Goal: Task Accomplishment & Management: Manage account settings

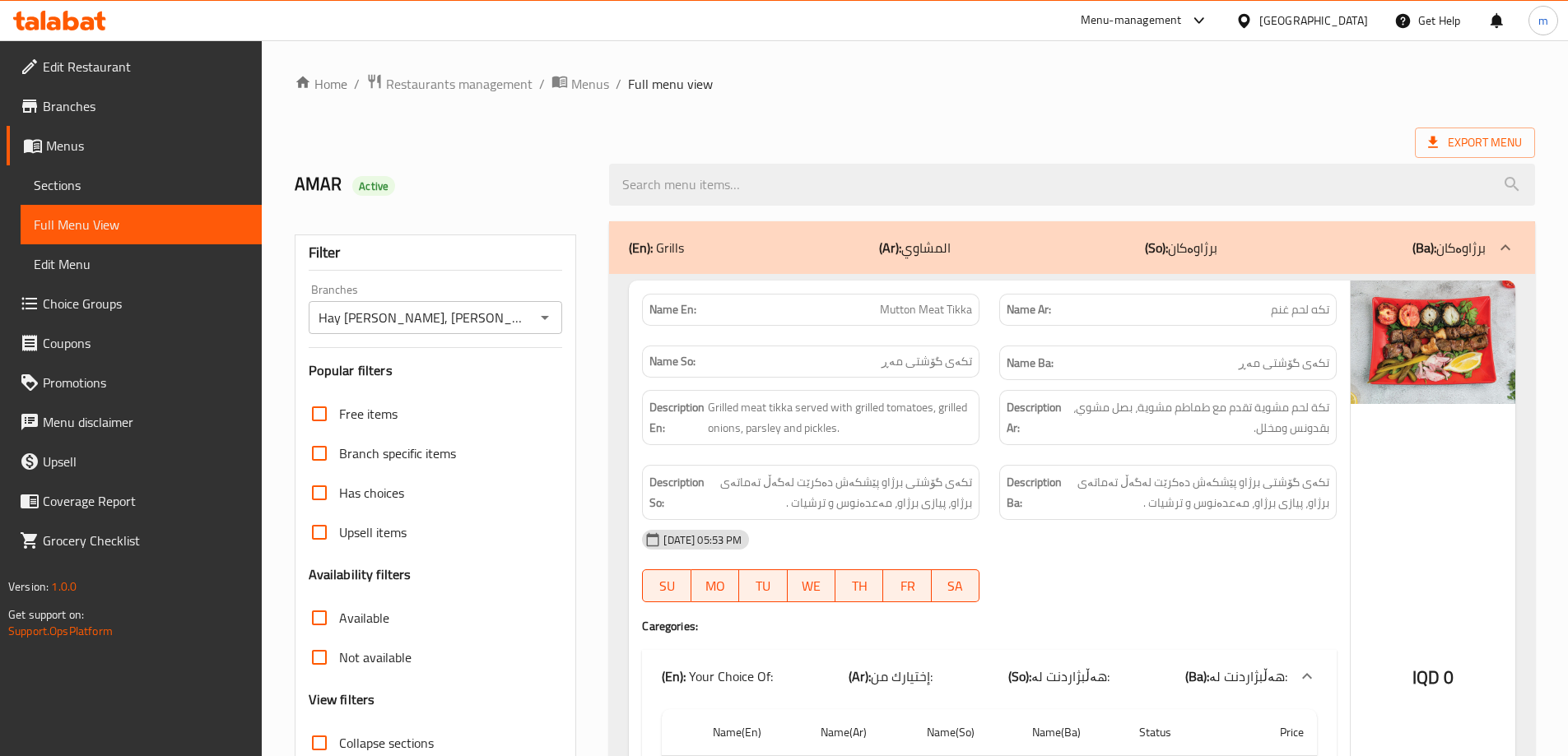
scroll to position [5415, 0]
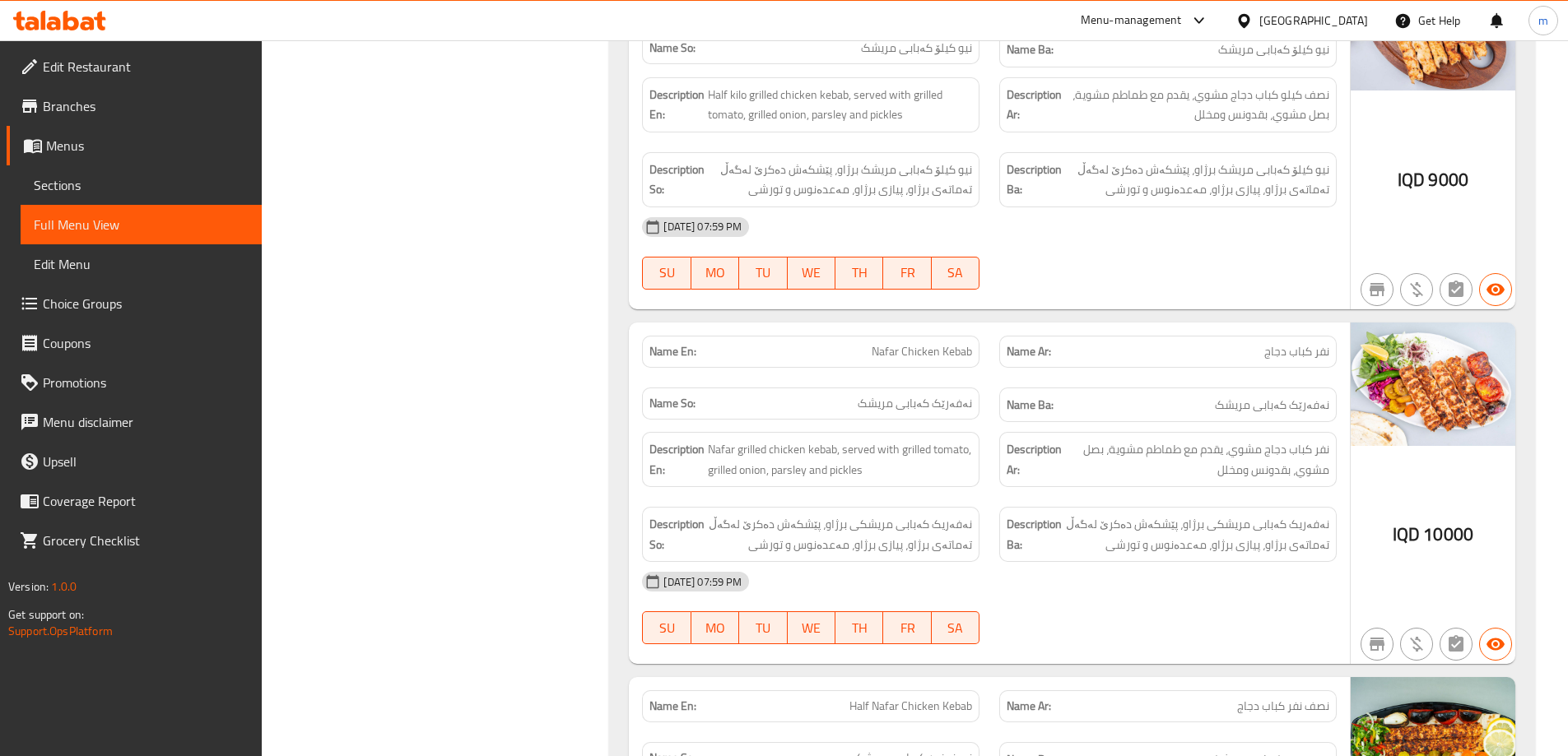
click at [80, 23] on icon at bounding box center [60, 20] width 93 height 19
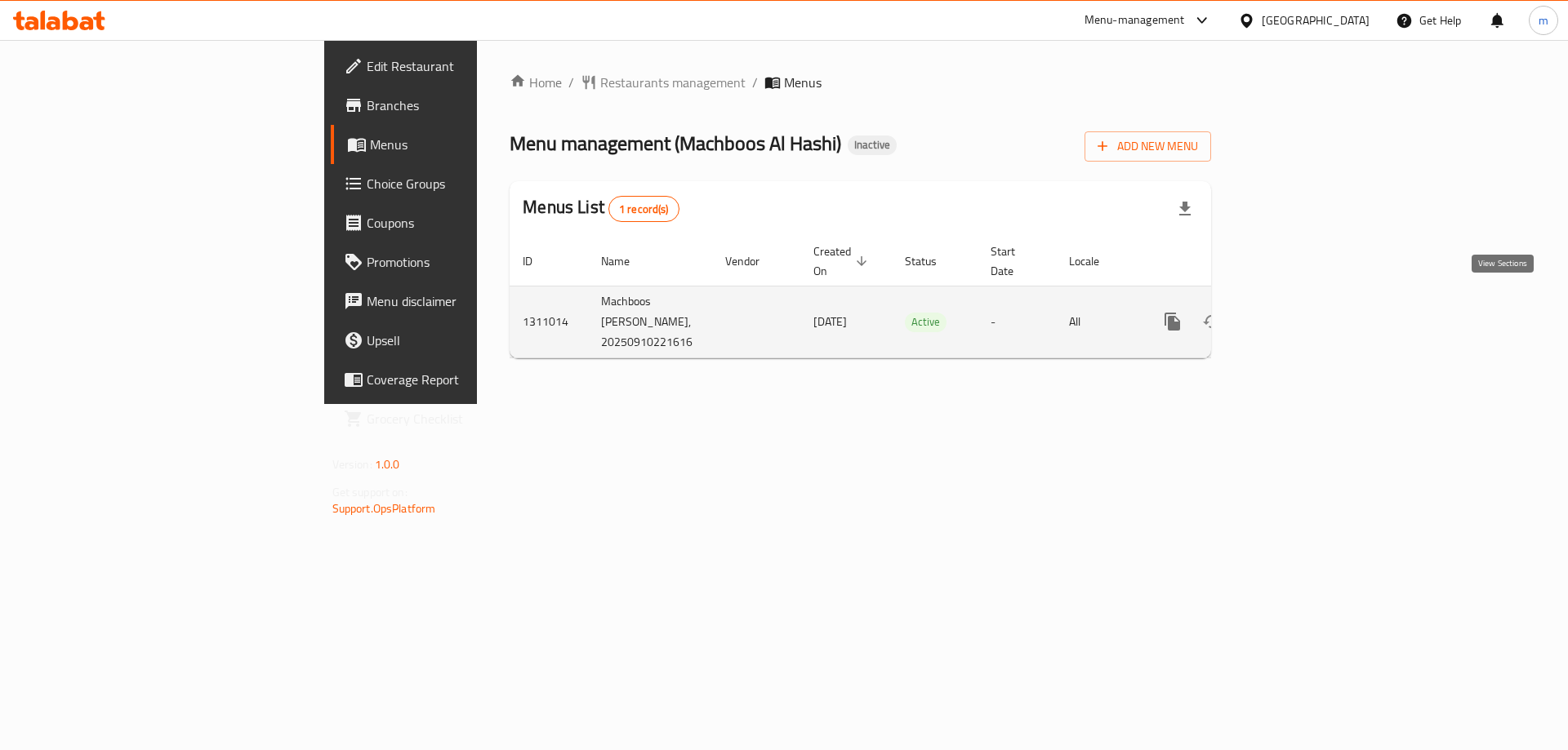
click at [1300, 312] on icon "enhanced table" at bounding box center [1289, 321] width 19 height 19
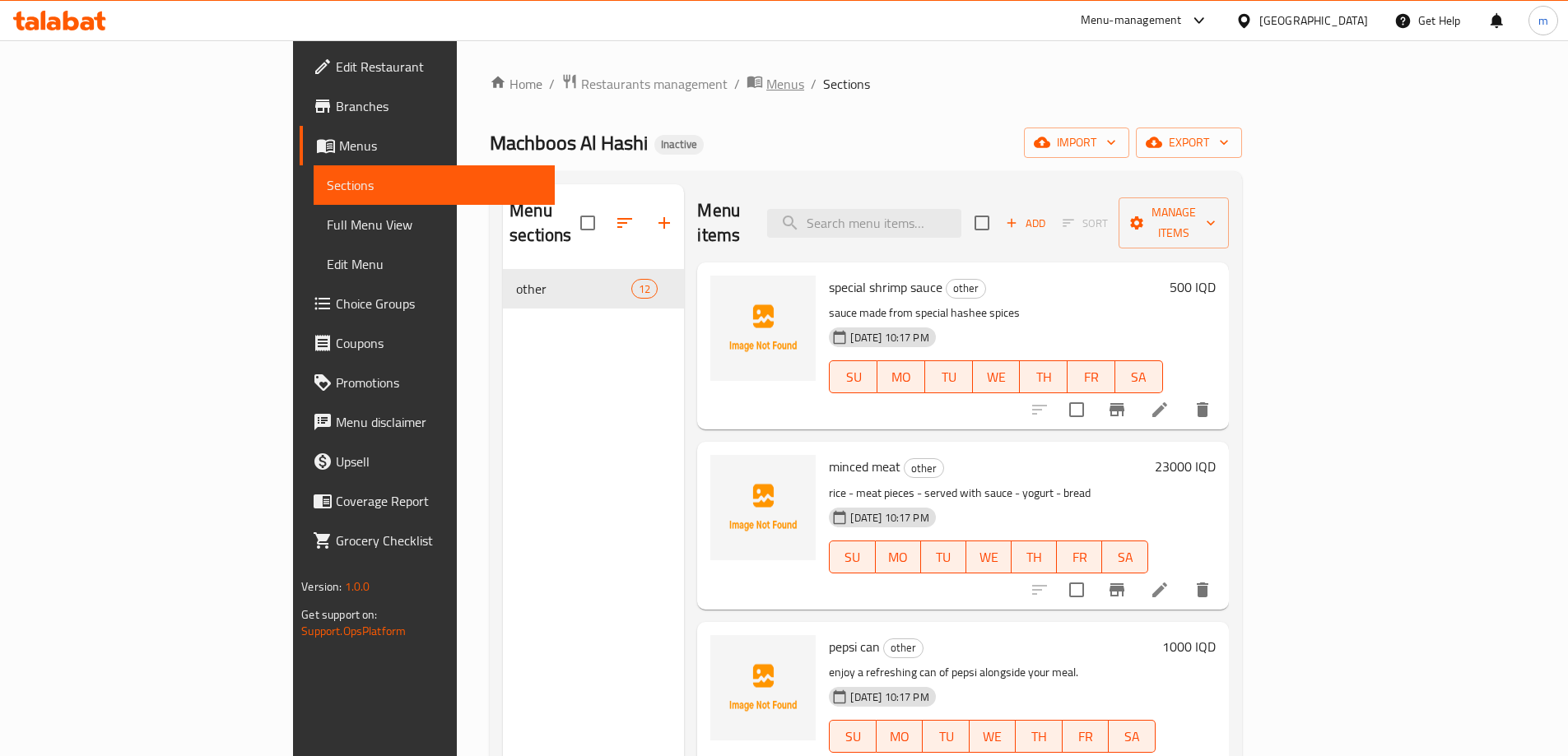
click at [766, 92] on span "Menus" at bounding box center [785, 84] width 38 height 19
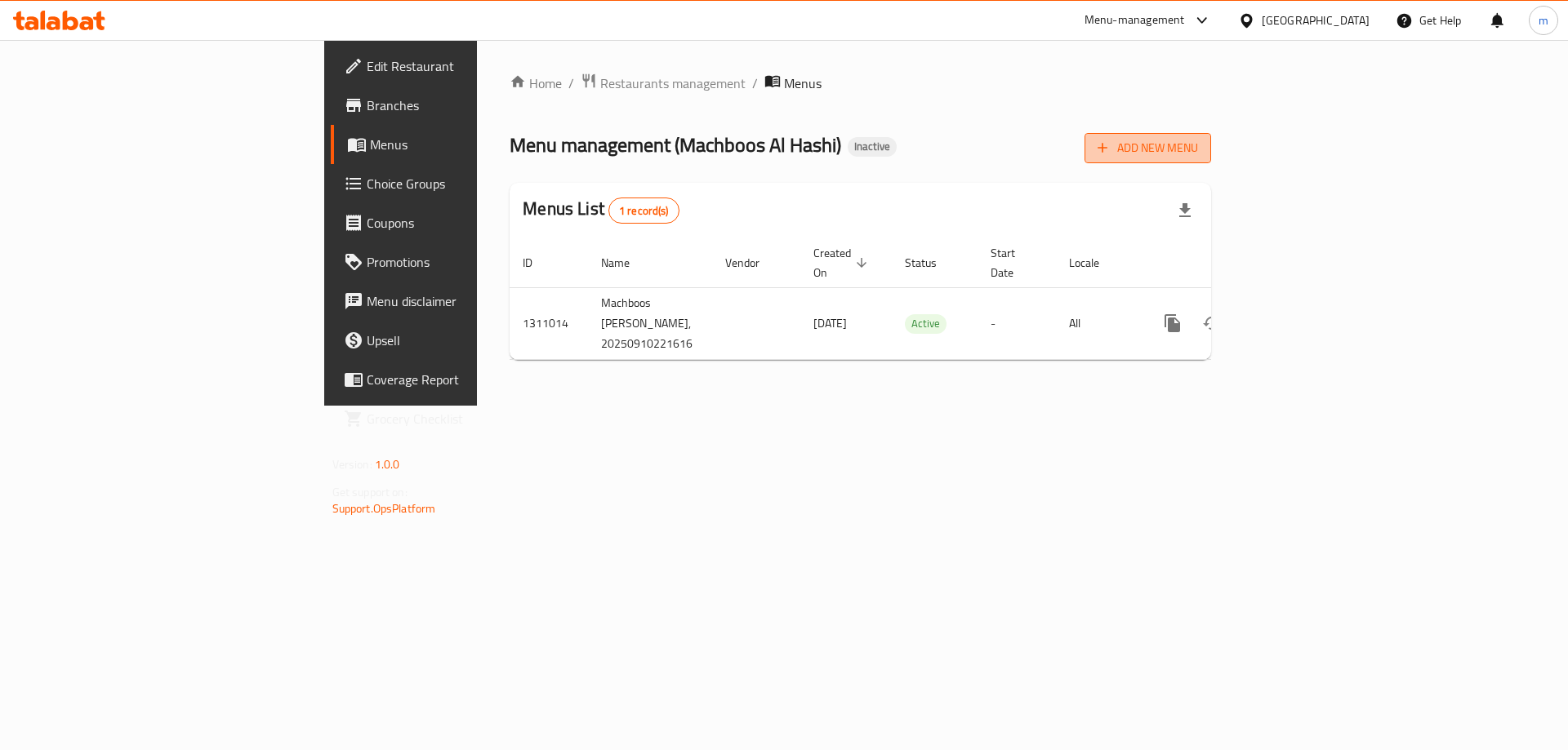
click at [1198, 145] on span "Add New Menu" at bounding box center [1148, 148] width 100 height 20
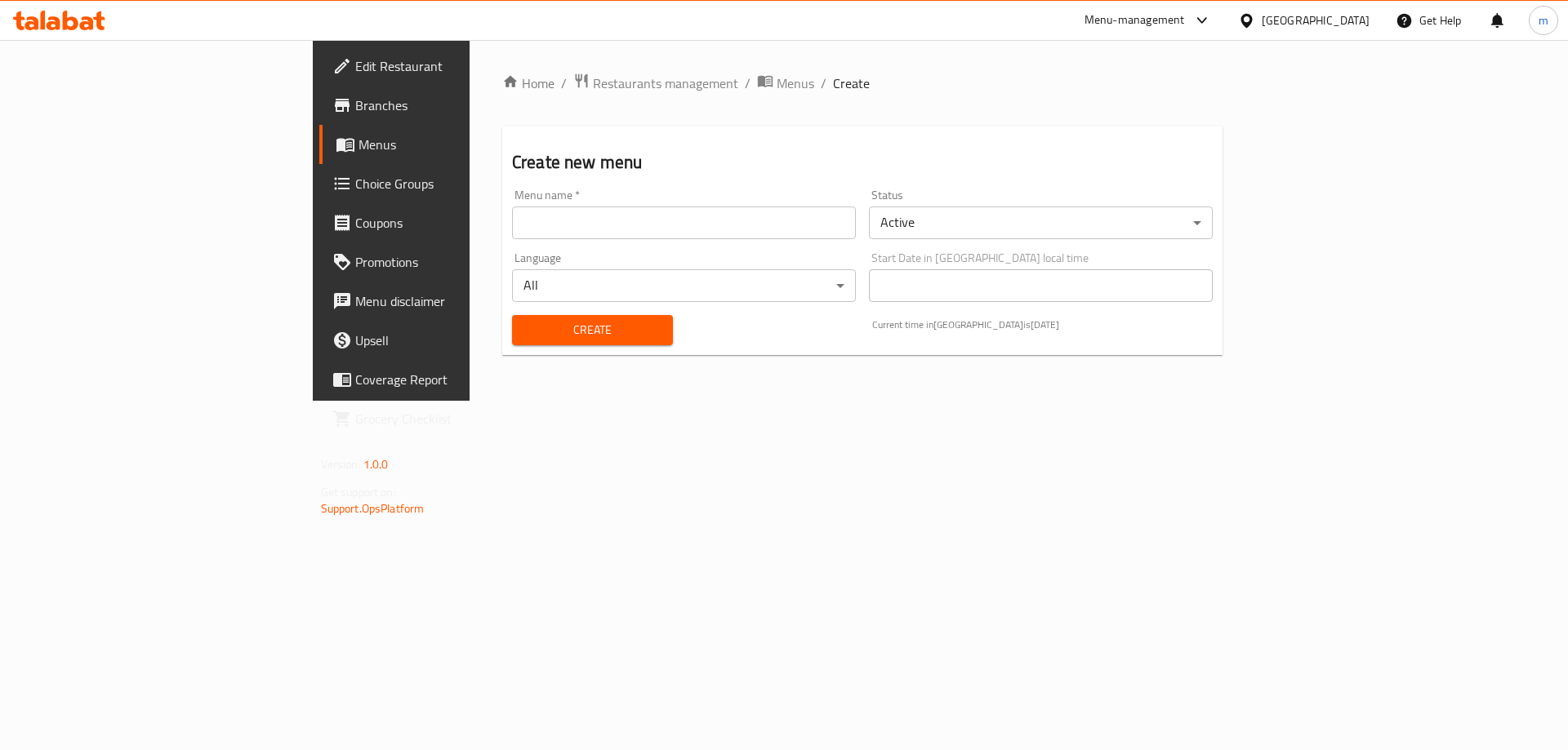
click at [634, 224] on input "text" at bounding box center [684, 223] width 344 height 33
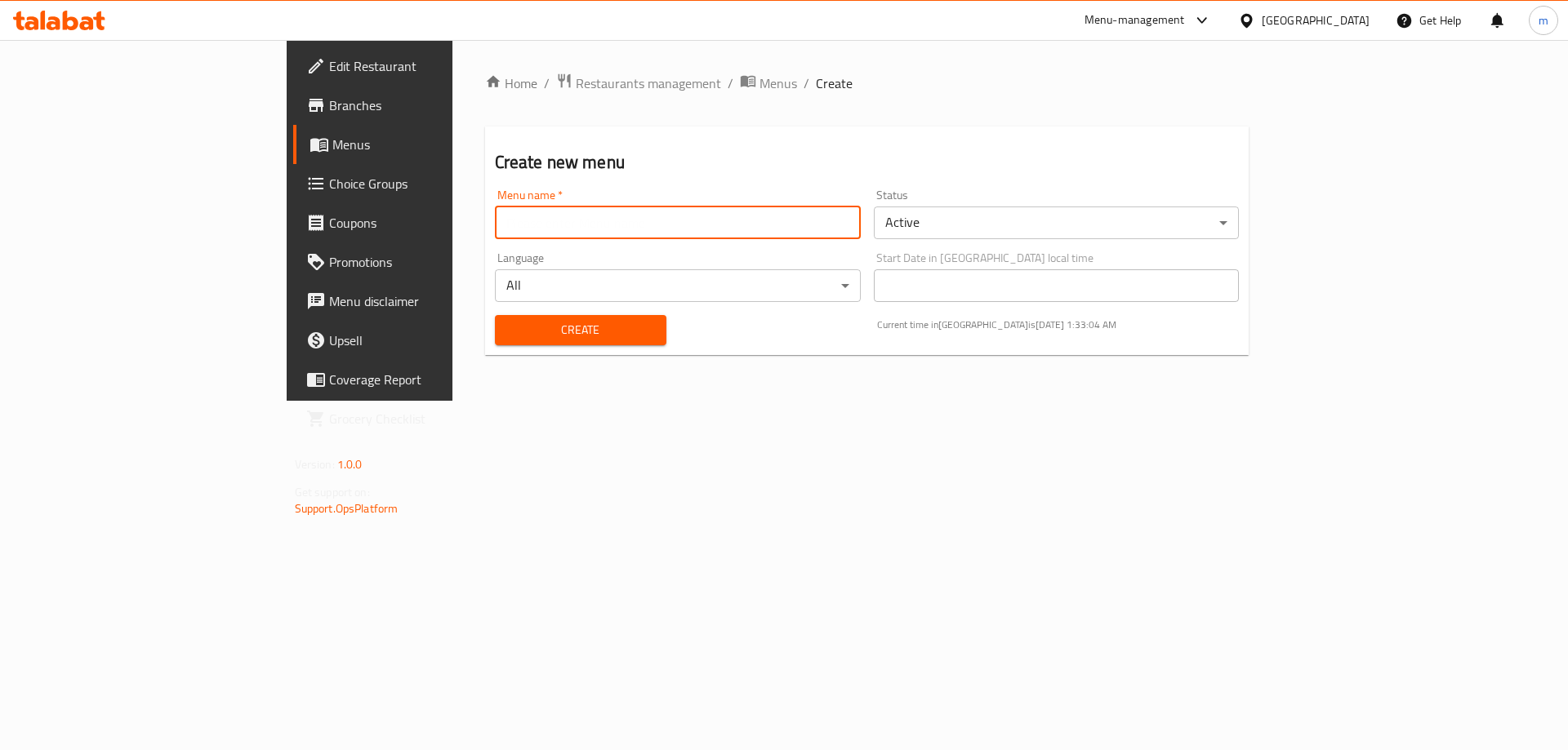
type input "TEAM"
click at [508, 334] on span "Create" at bounding box center [581, 330] width 146 height 20
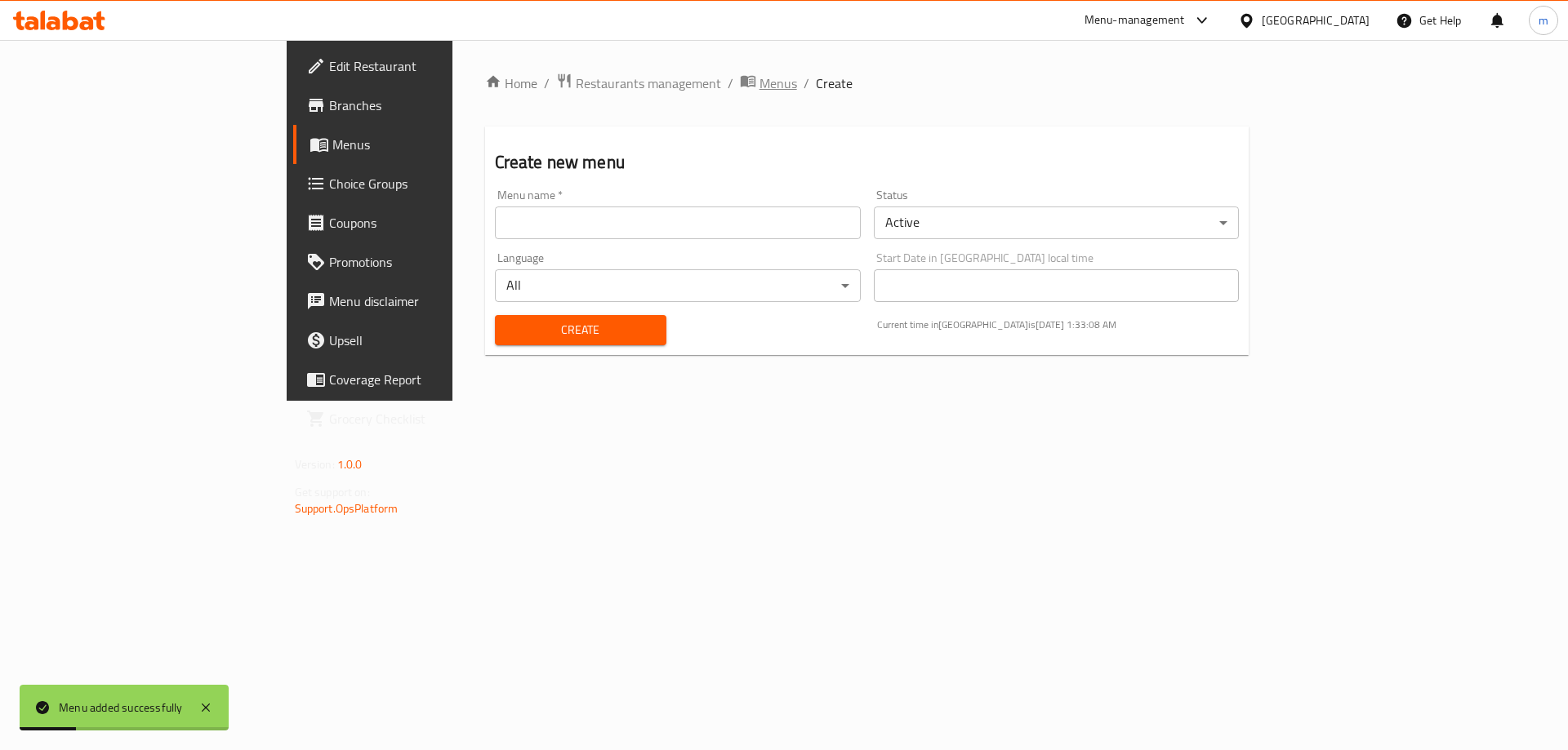
click at [740, 78] on icon "breadcrumb" at bounding box center [748, 82] width 15 height 12
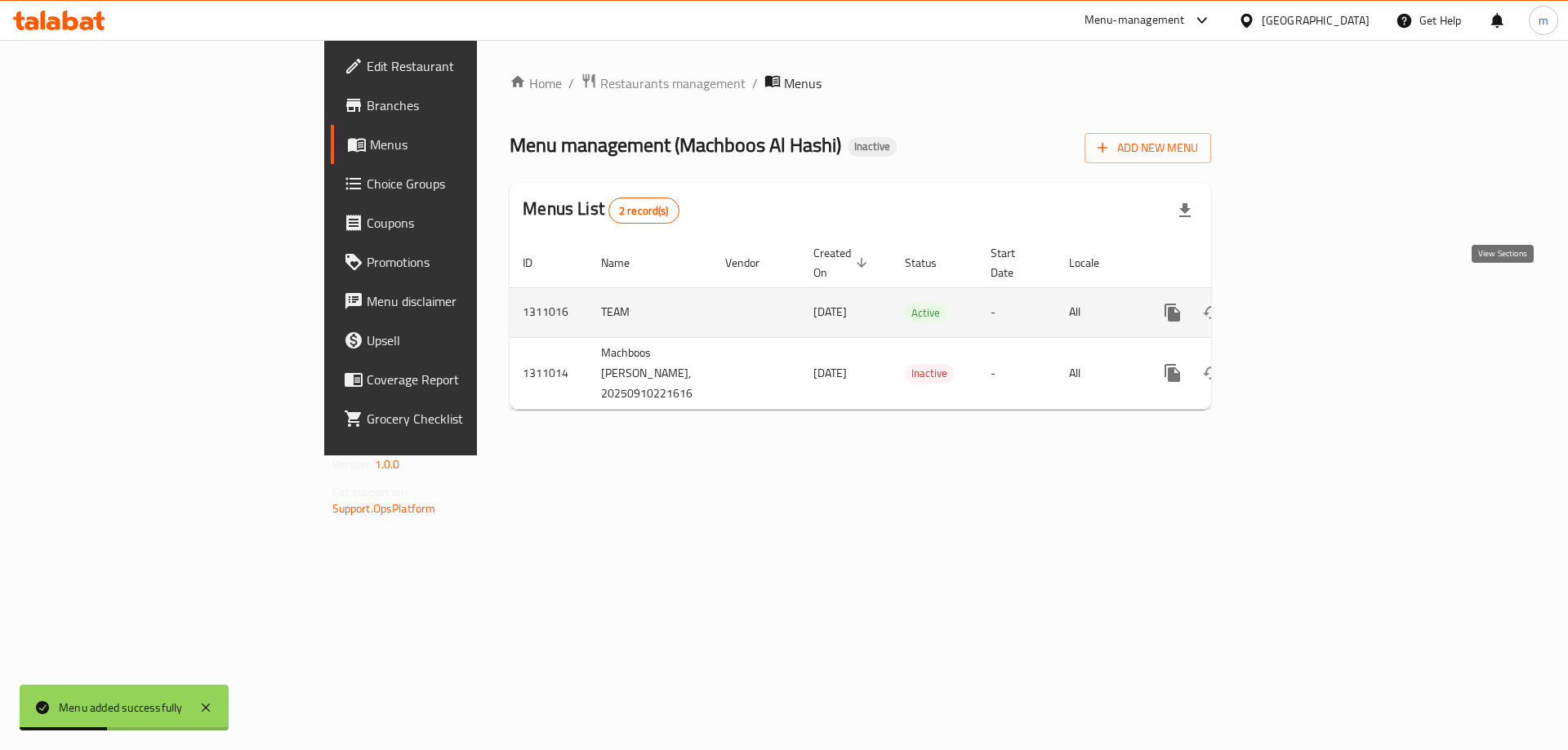
click at [1300, 303] on icon "enhanced table" at bounding box center [1289, 312] width 19 height 19
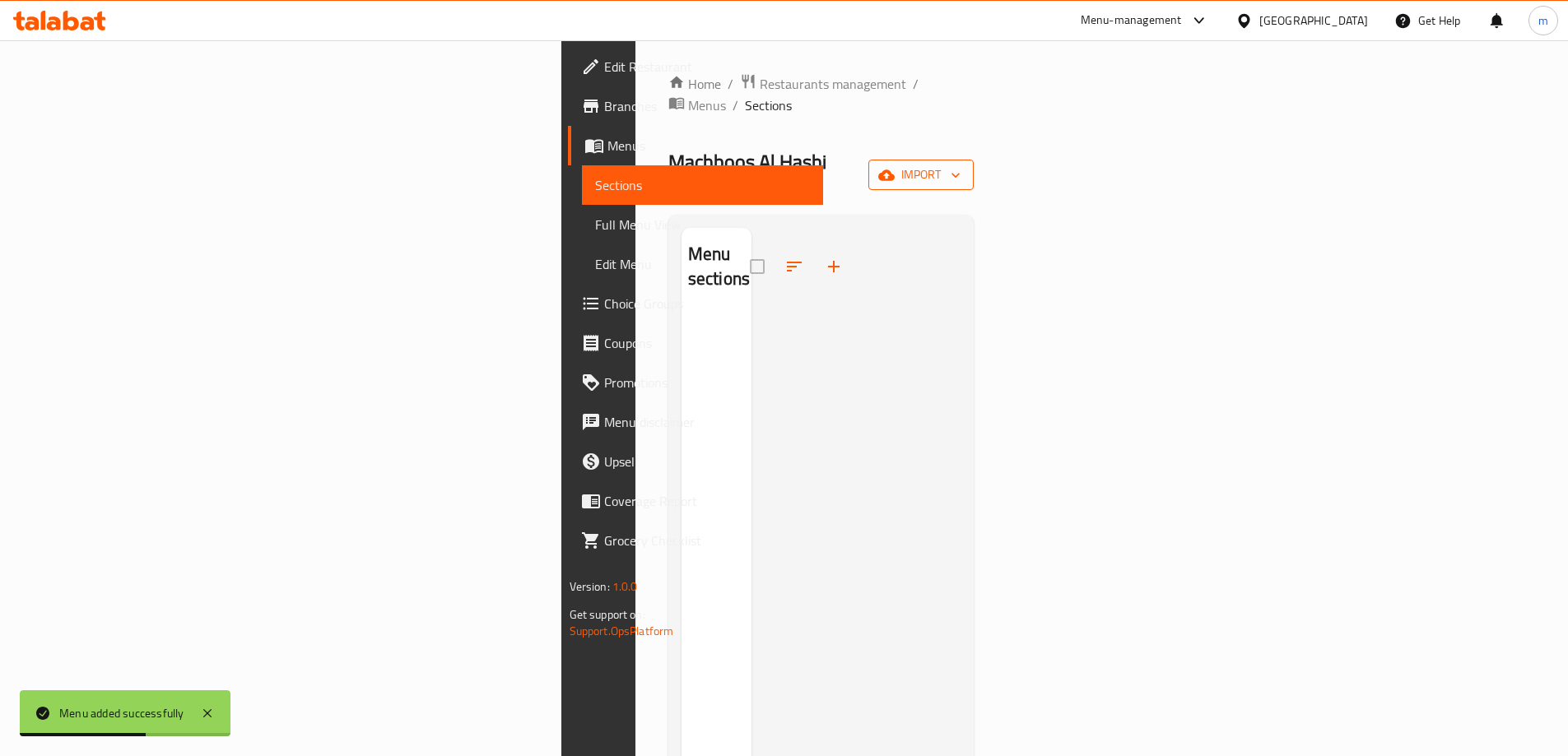
click at [960, 165] on span "import" at bounding box center [922, 175] width 79 height 20
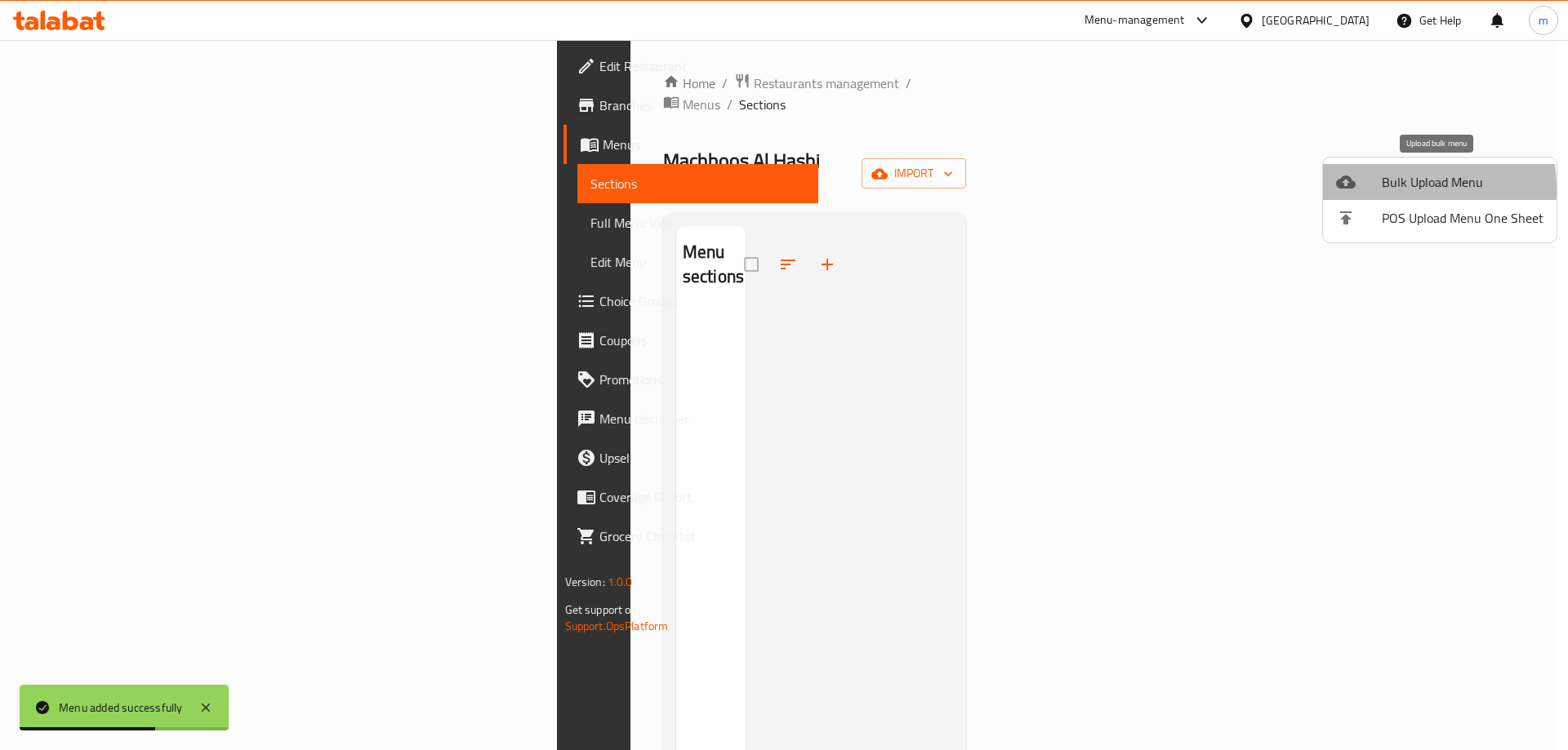
click at [1377, 188] on div at bounding box center [1359, 182] width 46 height 19
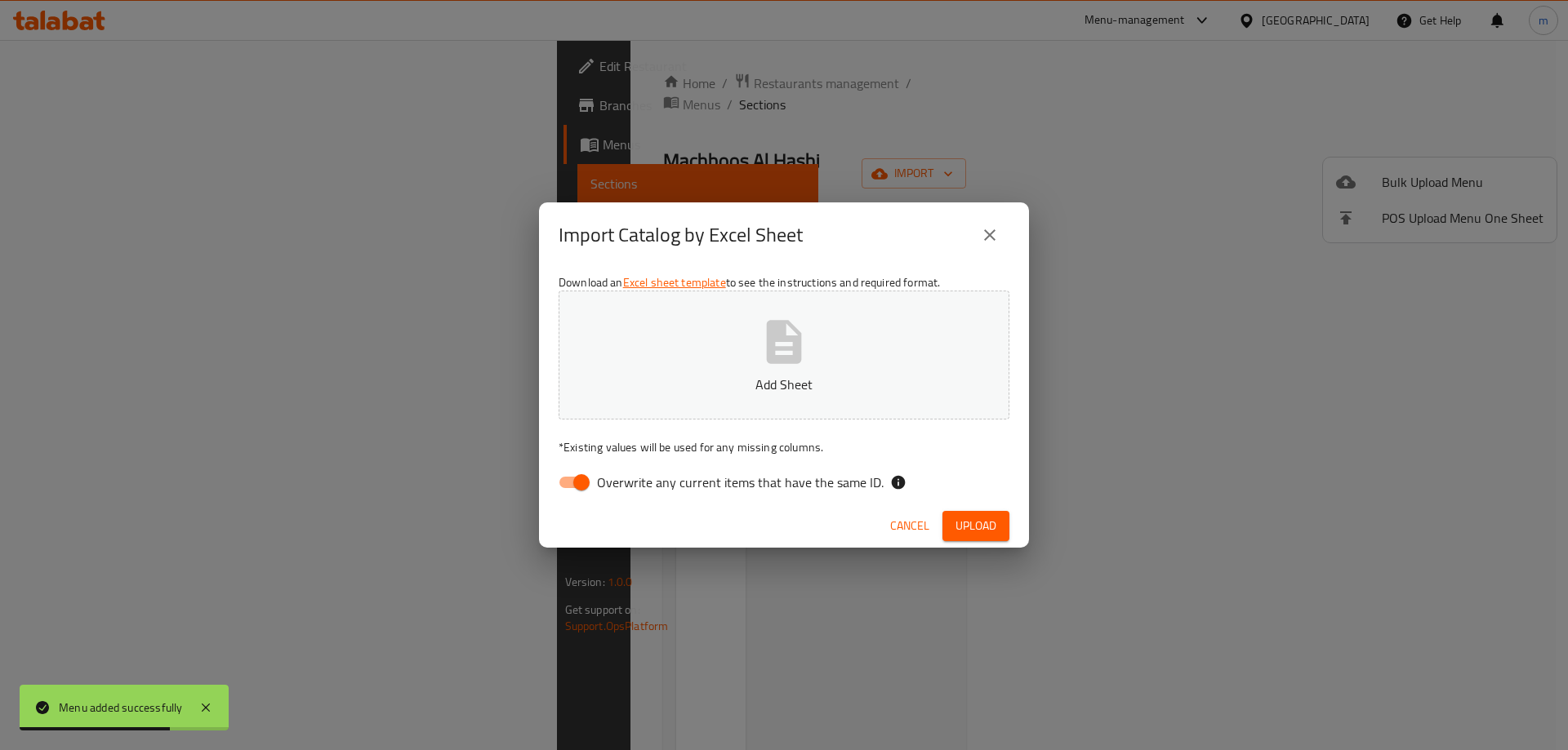
click at [582, 470] on input "Overwrite any current items that have the same ID." at bounding box center [581, 482] width 93 height 31
checkbox input "false"
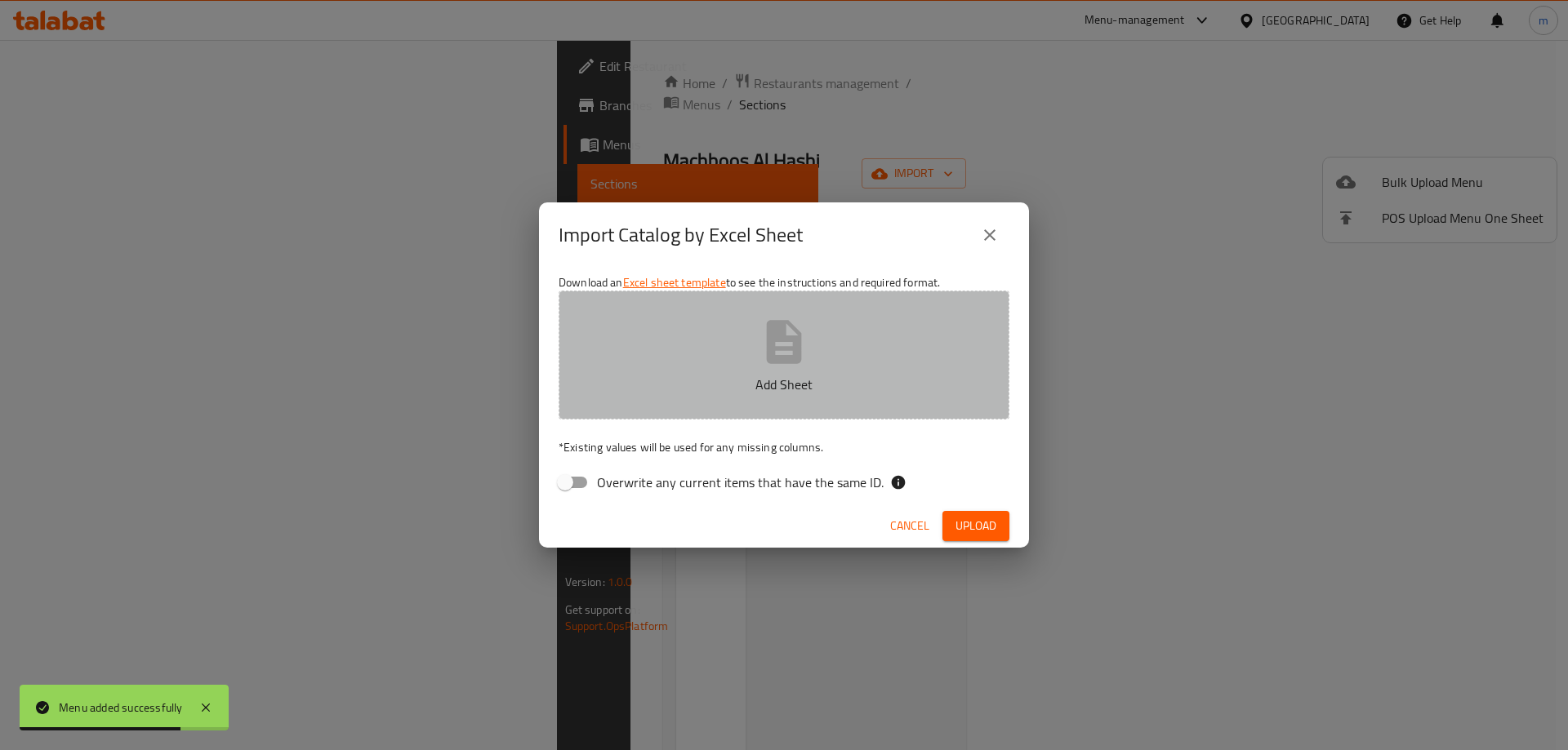
click at [801, 348] on icon "button" at bounding box center [784, 342] width 35 height 44
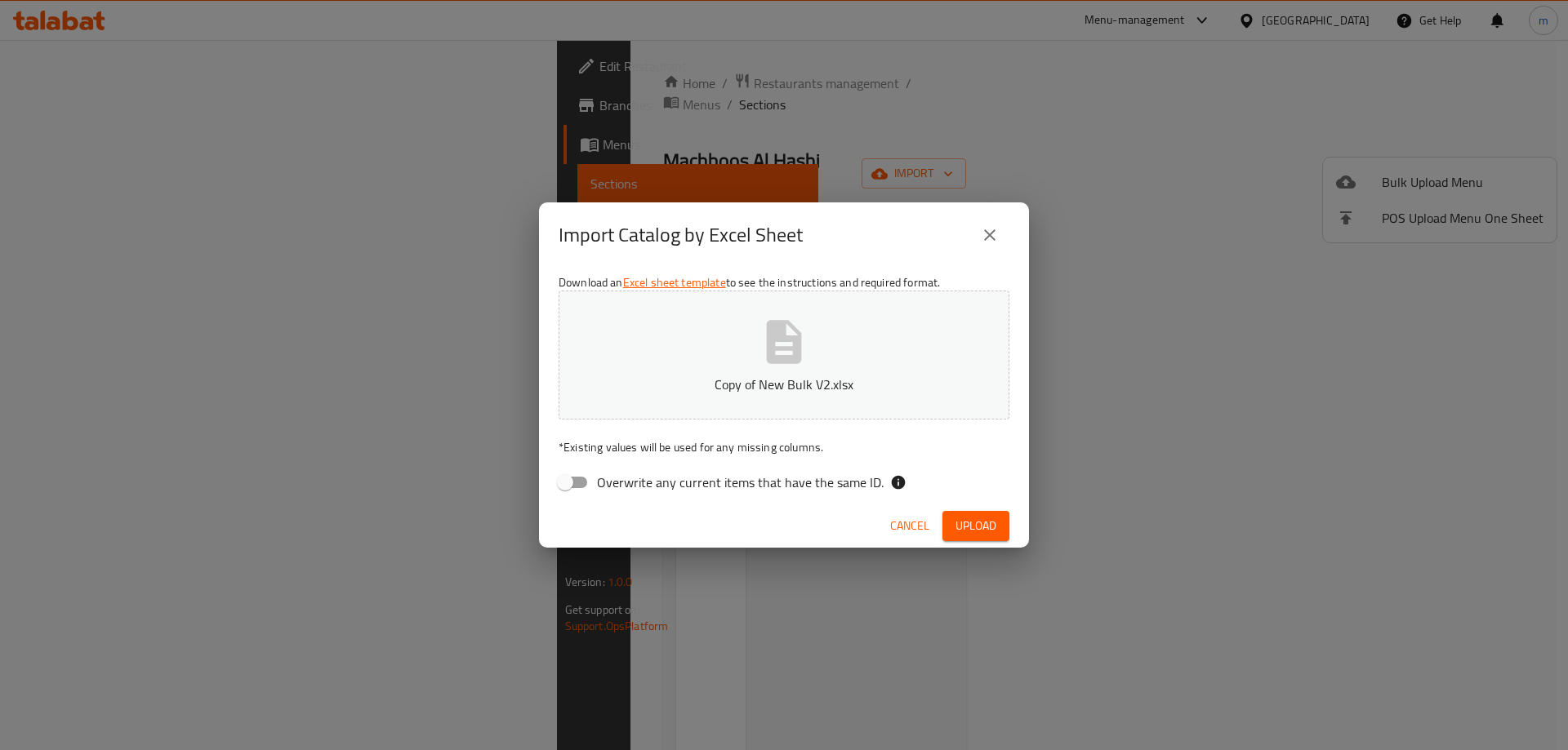
click at [989, 516] on span "Upload" at bounding box center [975, 526] width 41 height 20
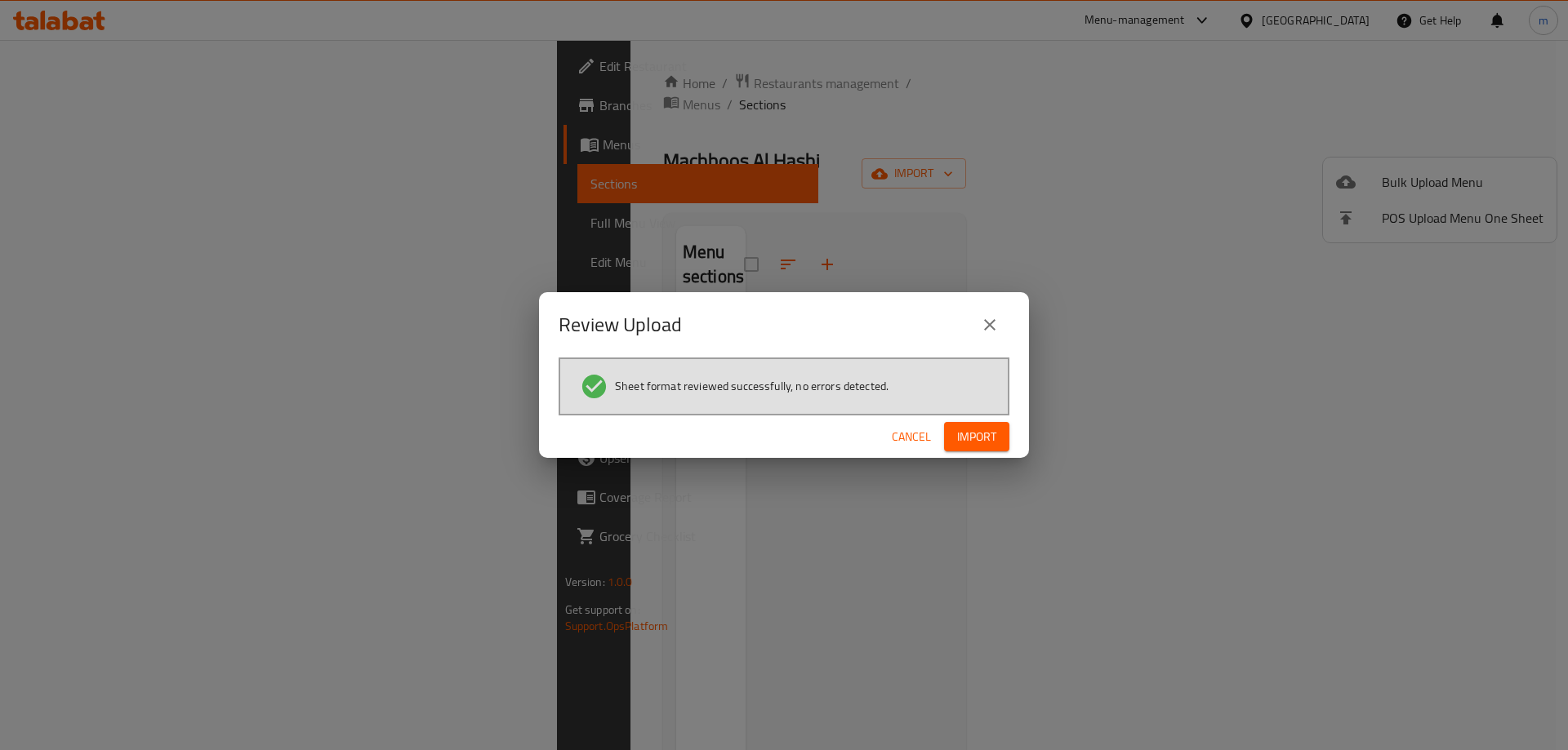
click at [969, 438] on span "Import" at bounding box center [976, 437] width 39 height 20
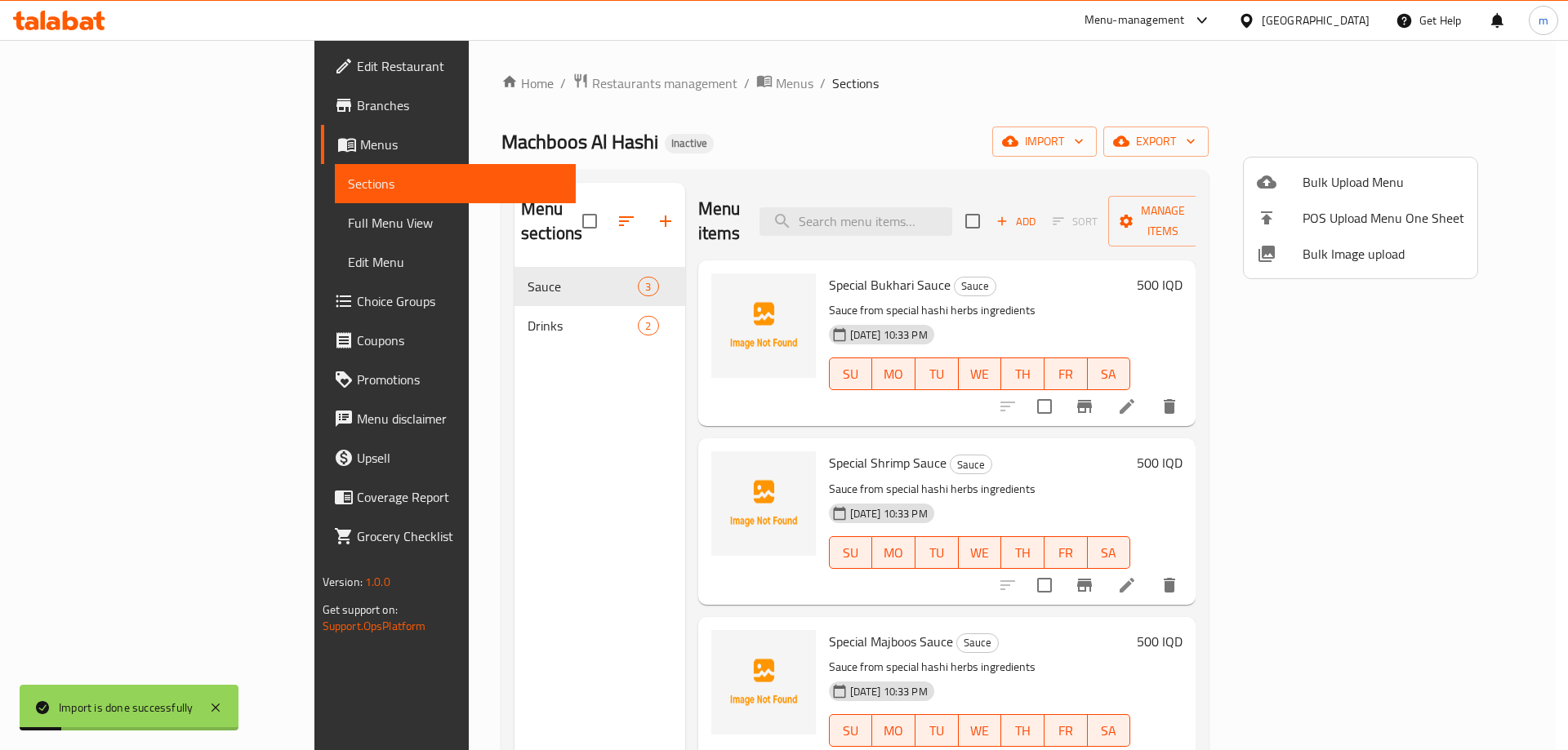
click at [110, 237] on div at bounding box center [784, 375] width 1568 height 750
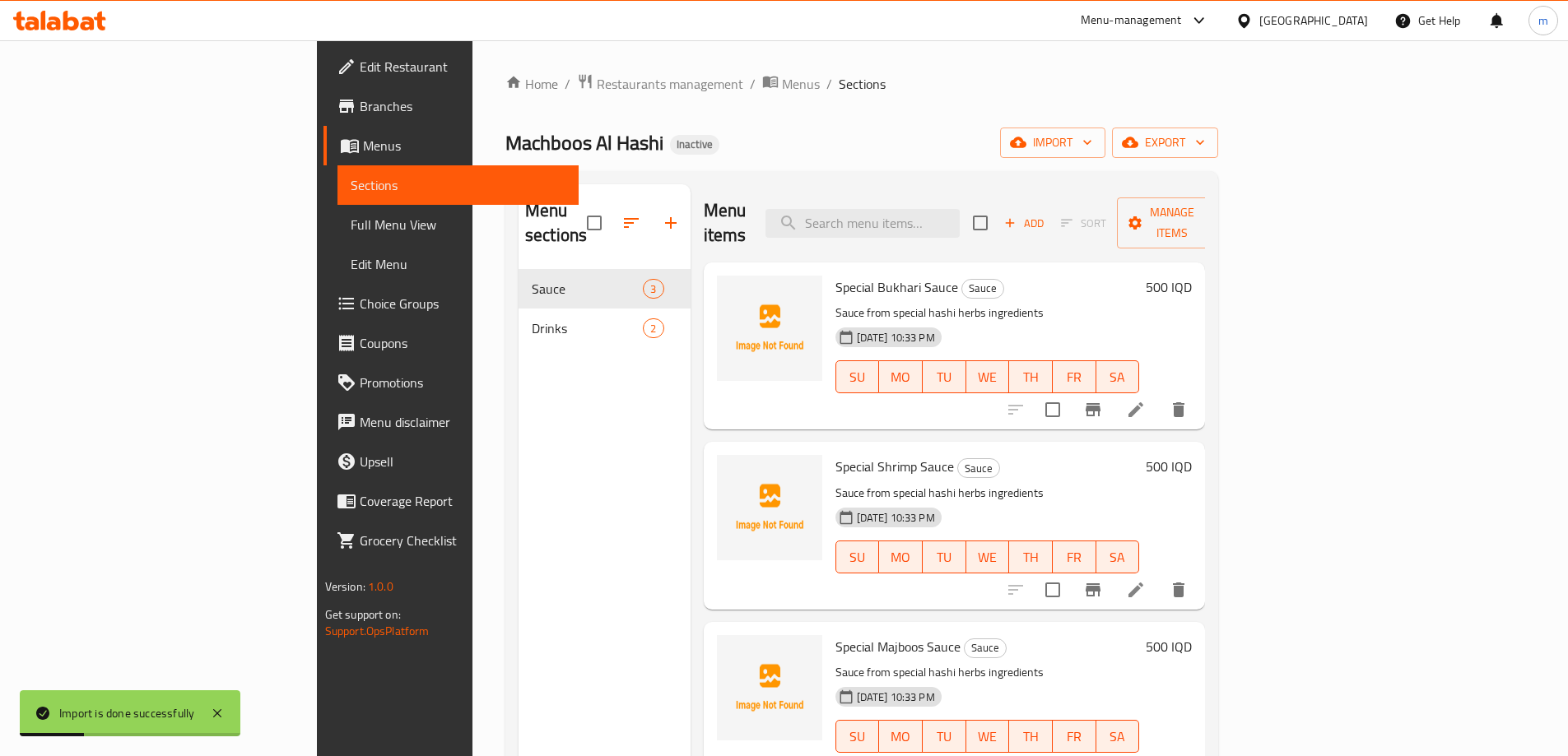
click at [351, 218] on span "Full Menu View" at bounding box center [458, 224] width 215 height 19
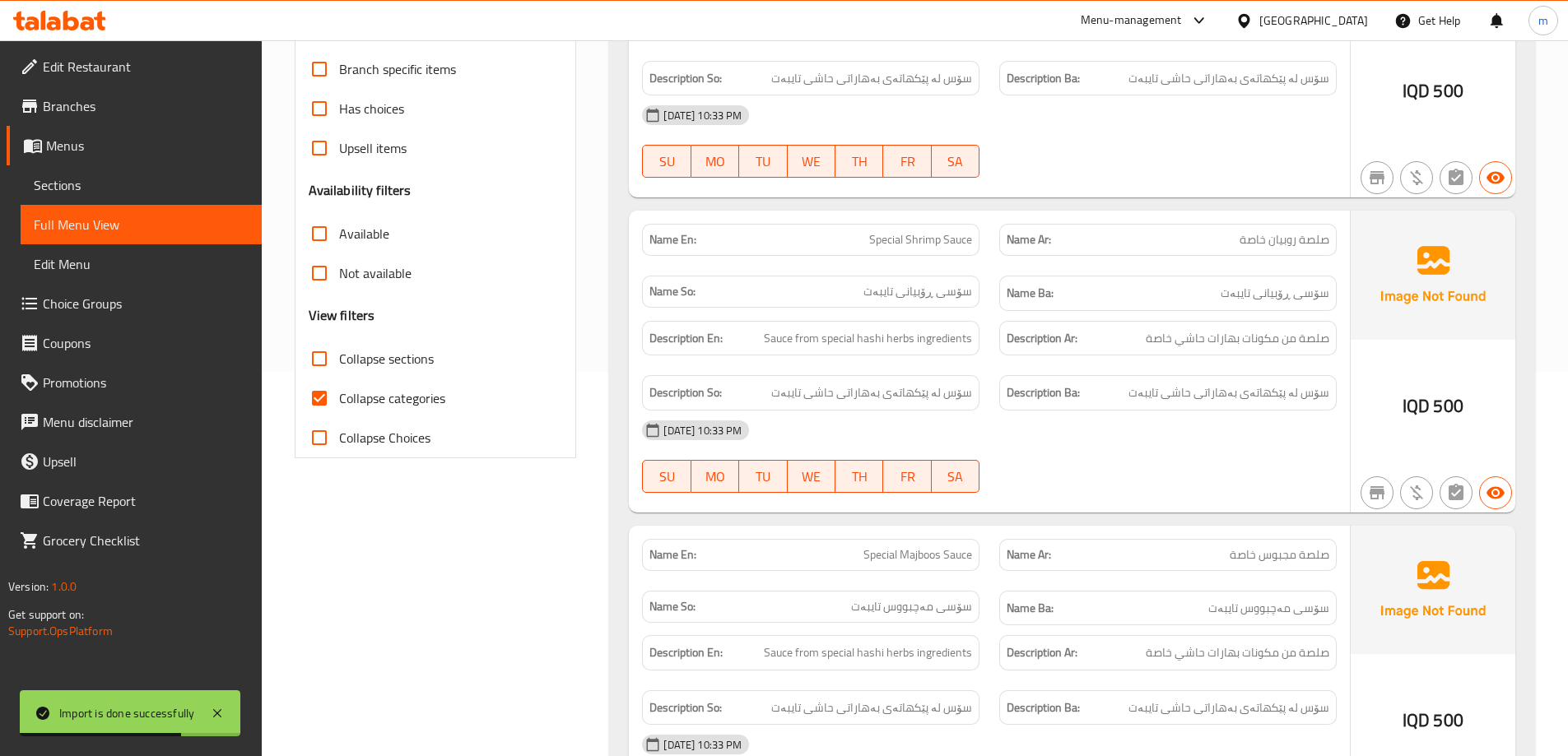
click at [334, 405] on input "Collapse categories" at bounding box center [319, 398] width 40 height 40
checkbox input "false"
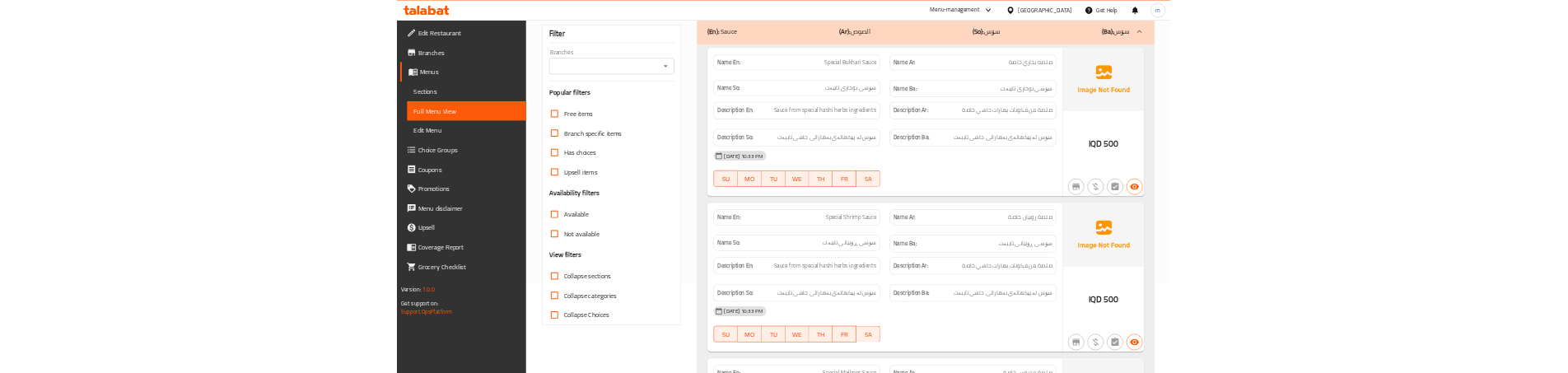
scroll to position [165, 0]
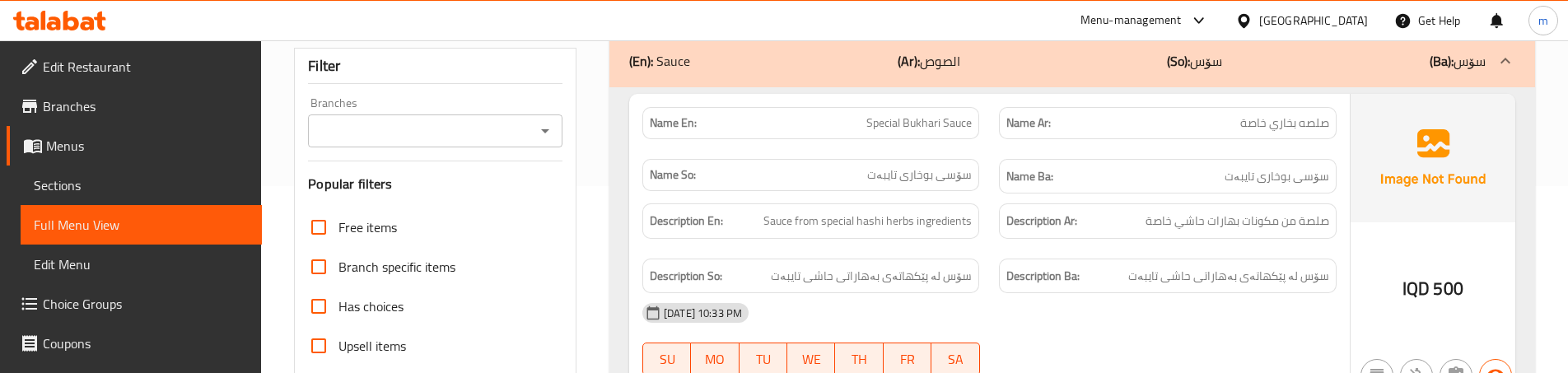
scroll to position [219, 0]
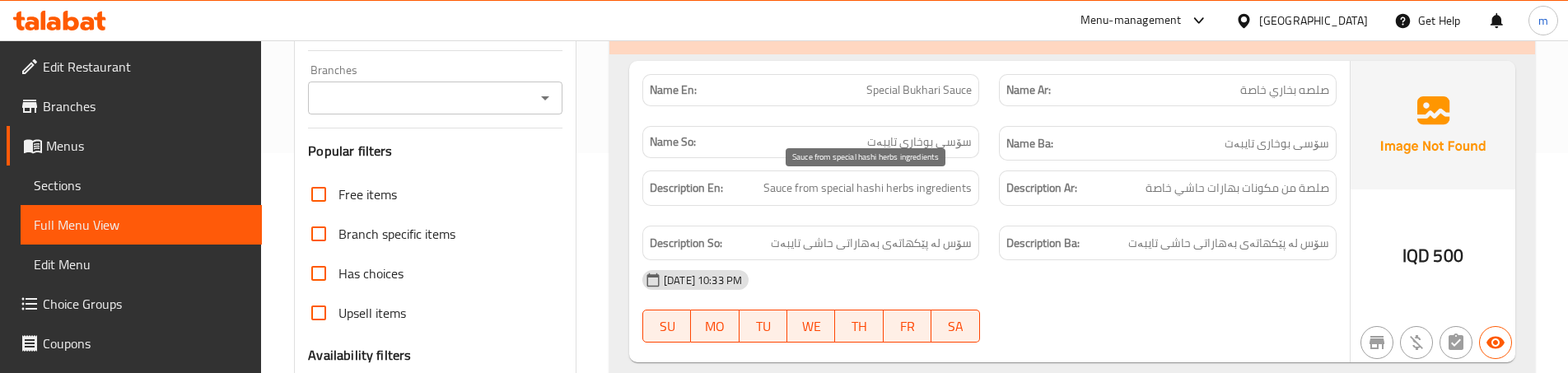
click at [960, 192] on span "Sauce from special hashi herbs ingredients" at bounding box center [867, 188] width 209 height 20
click at [958, 192] on span "Sauce from special hashi herbs ingredients" at bounding box center [867, 188] width 209 height 20
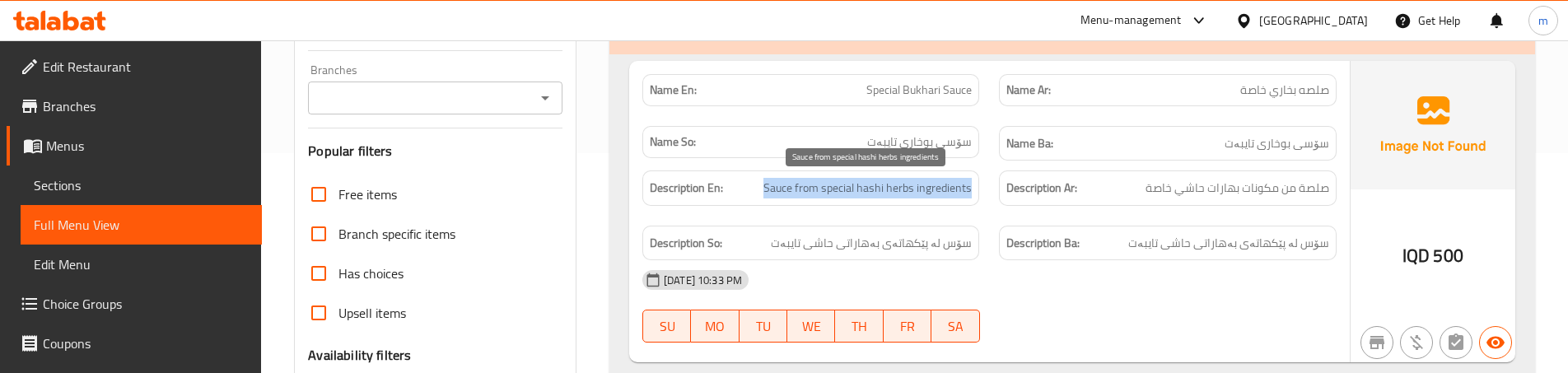
click at [958, 192] on span "Sauce from special hashi herbs ingredients" at bounding box center [867, 188] width 209 height 20
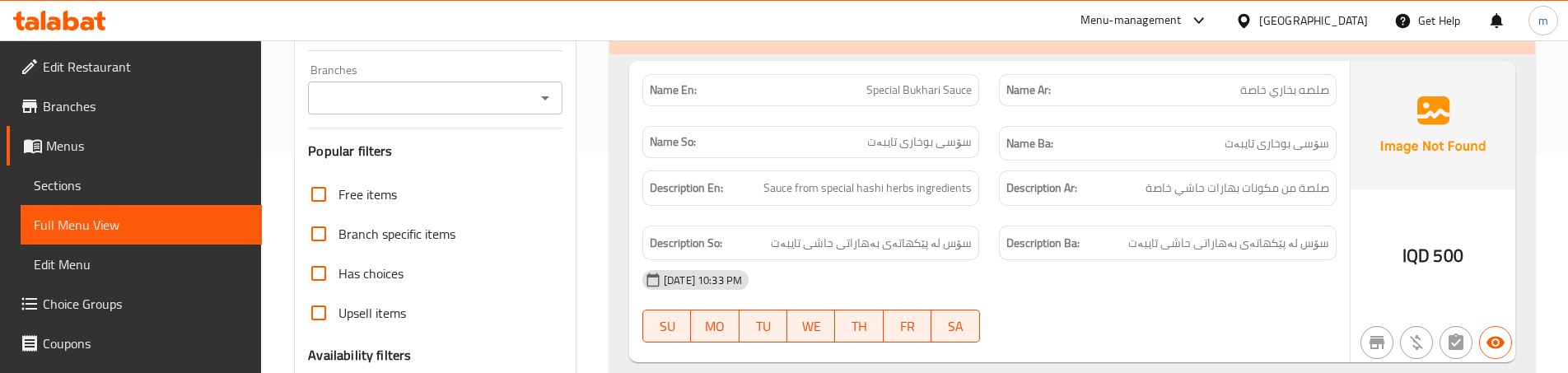
click at [1240, 183] on span "صلصة من مكونات بهارات حاشي خاصة" at bounding box center [1238, 188] width 184 height 20
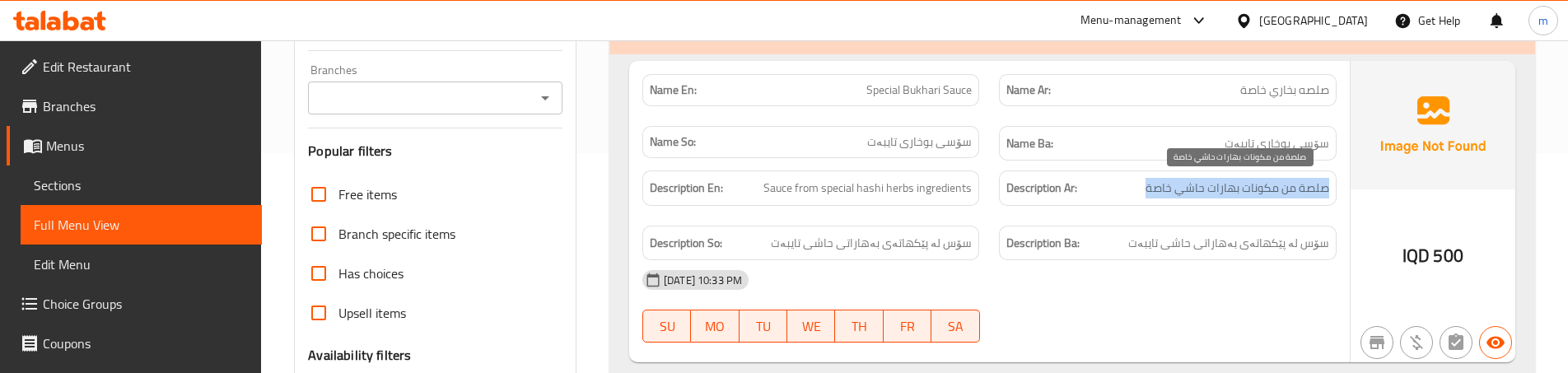
click at [1240, 183] on span "صلصة من مكونات بهارات حاشي خاصة" at bounding box center [1238, 188] width 184 height 20
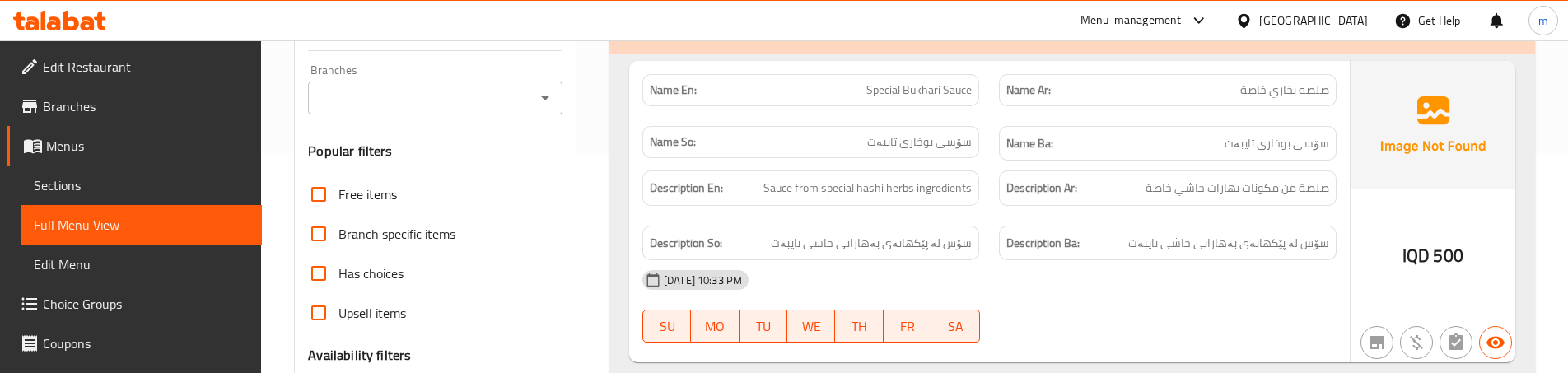
click at [971, 240] on span "سۆس لە پێکهاتەی بەهاراتی حاشی تایبەت" at bounding box center [871, 243] width 201 height 20
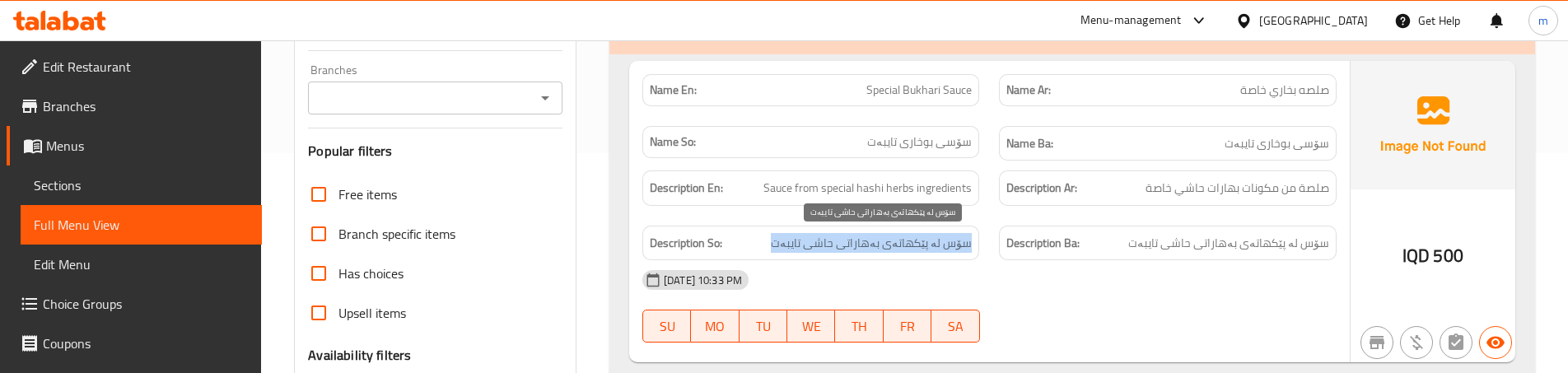
click at [971, 240] on span "سۆس لە پێکهاتەی بەهاراتی حاشی تایبەت" at bounding box center [871, 243] width 201 height 20
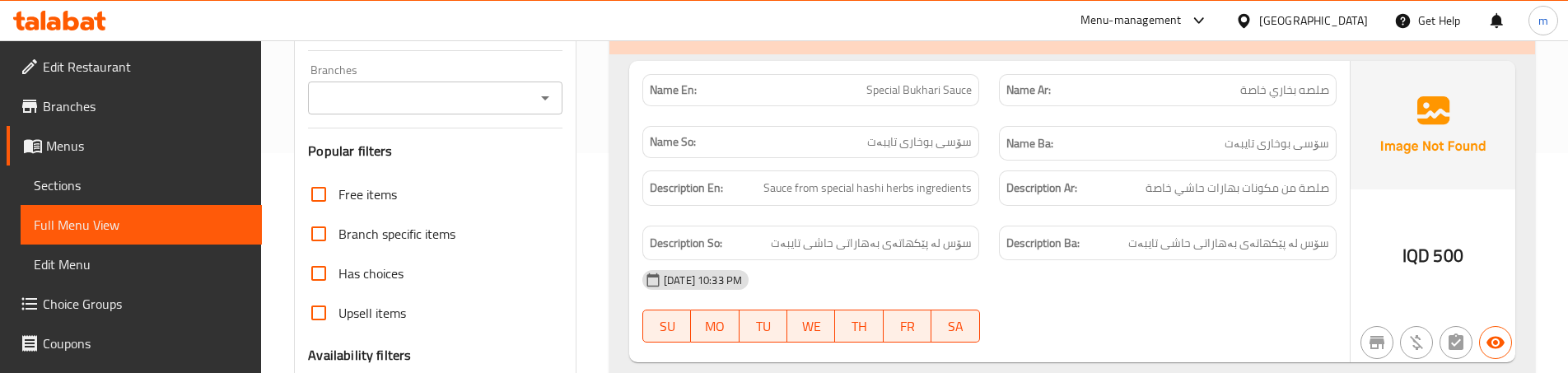
click at [974, 210] on div "Description En: Sauce from special hashi herbs ingredients" at bounding box center [811, 187] width 356 height 55
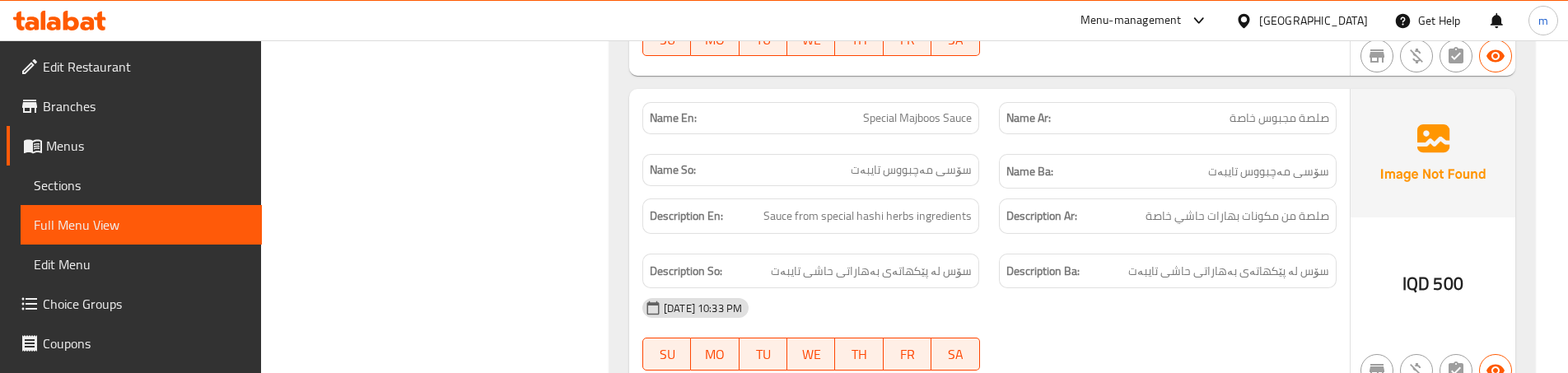
scroll to position [823, 0]
click at [973, 144] on div "Name So: سۆسی مەچبووس تایبەت" at bounding box center [811, 170] width 356 height 55
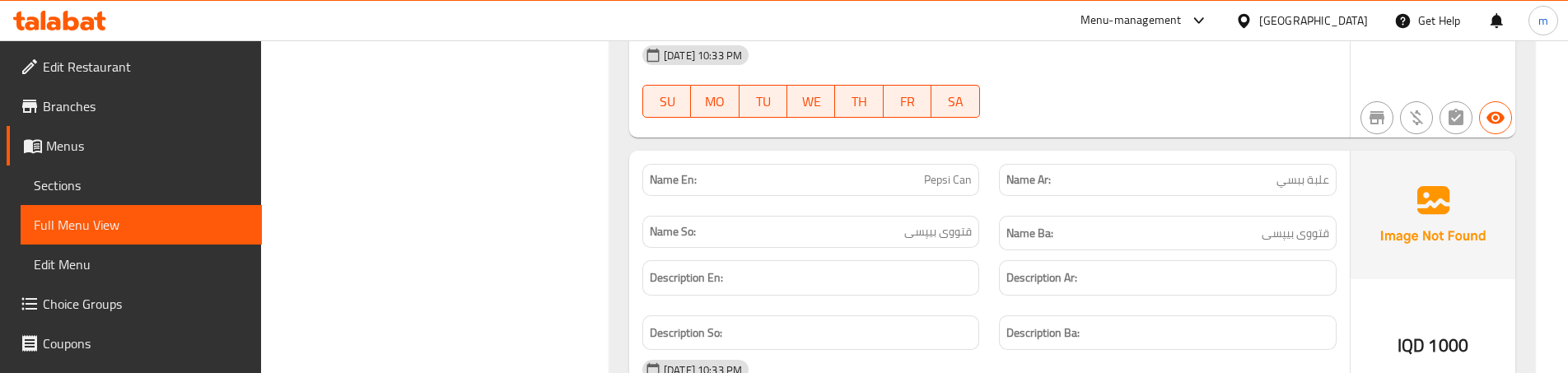
scroll to position [1537, 0]
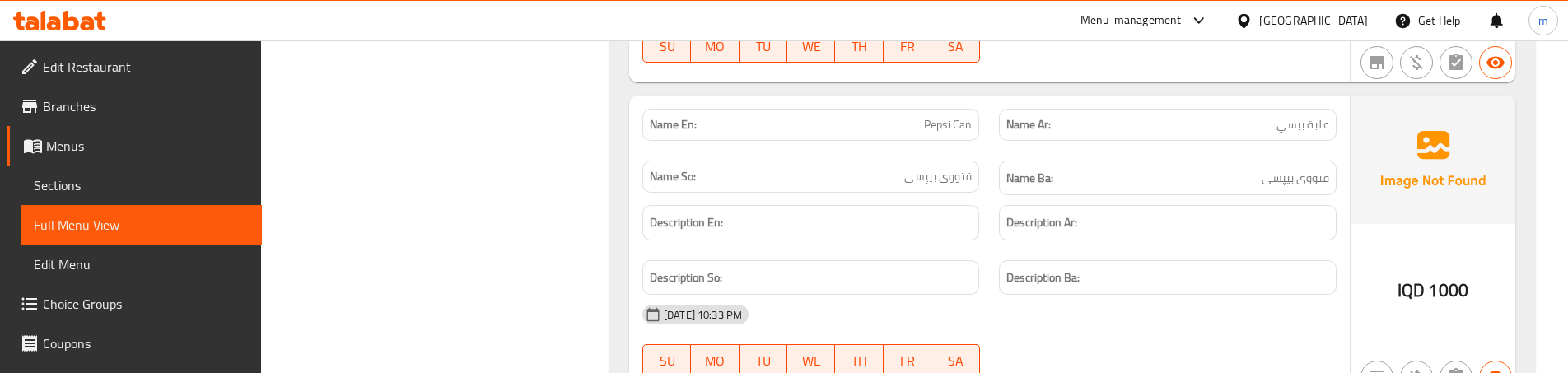
click at [969, 198] on div "Description En:" at bounding box center [811, 222] width 356 height 55
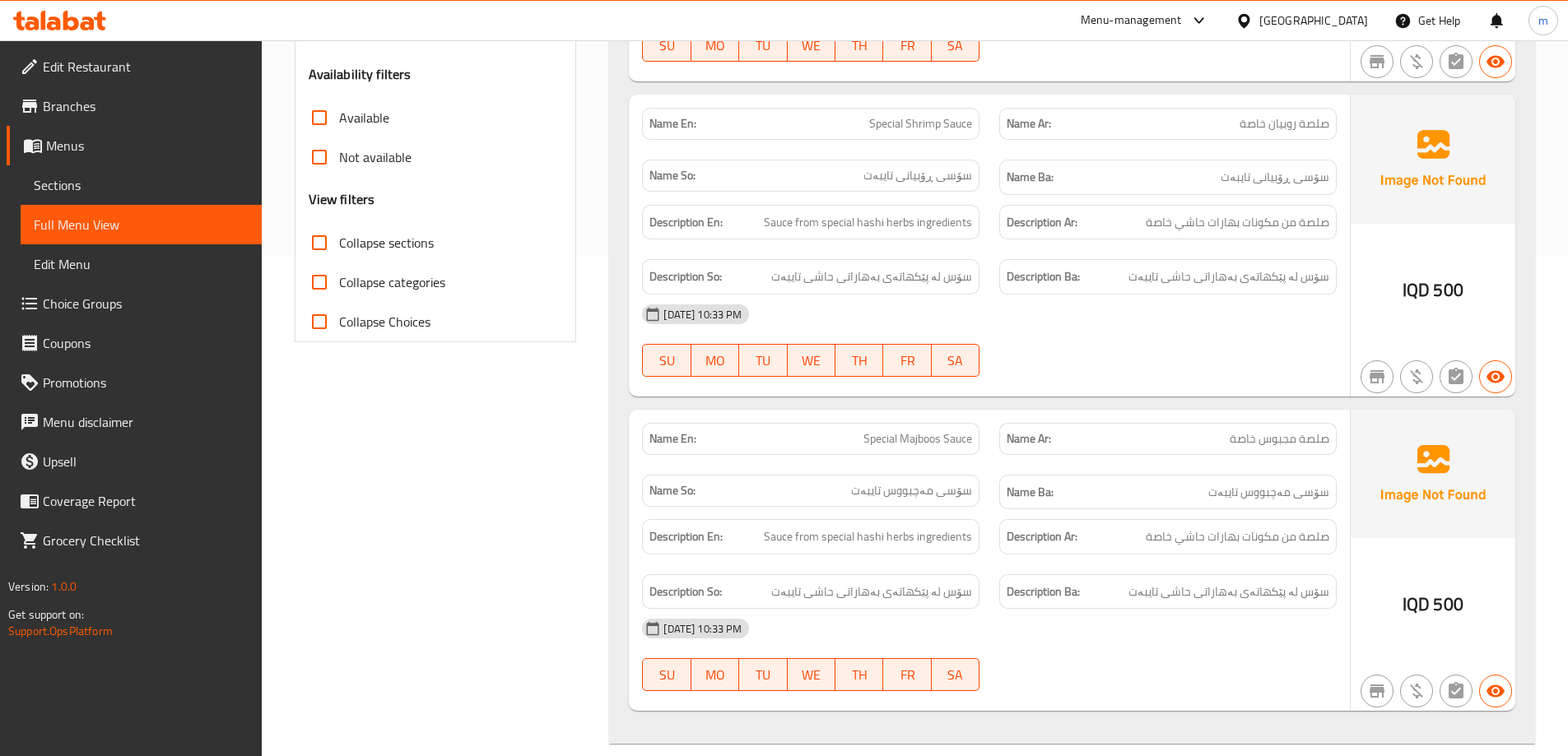
scroll to position [475, 0]
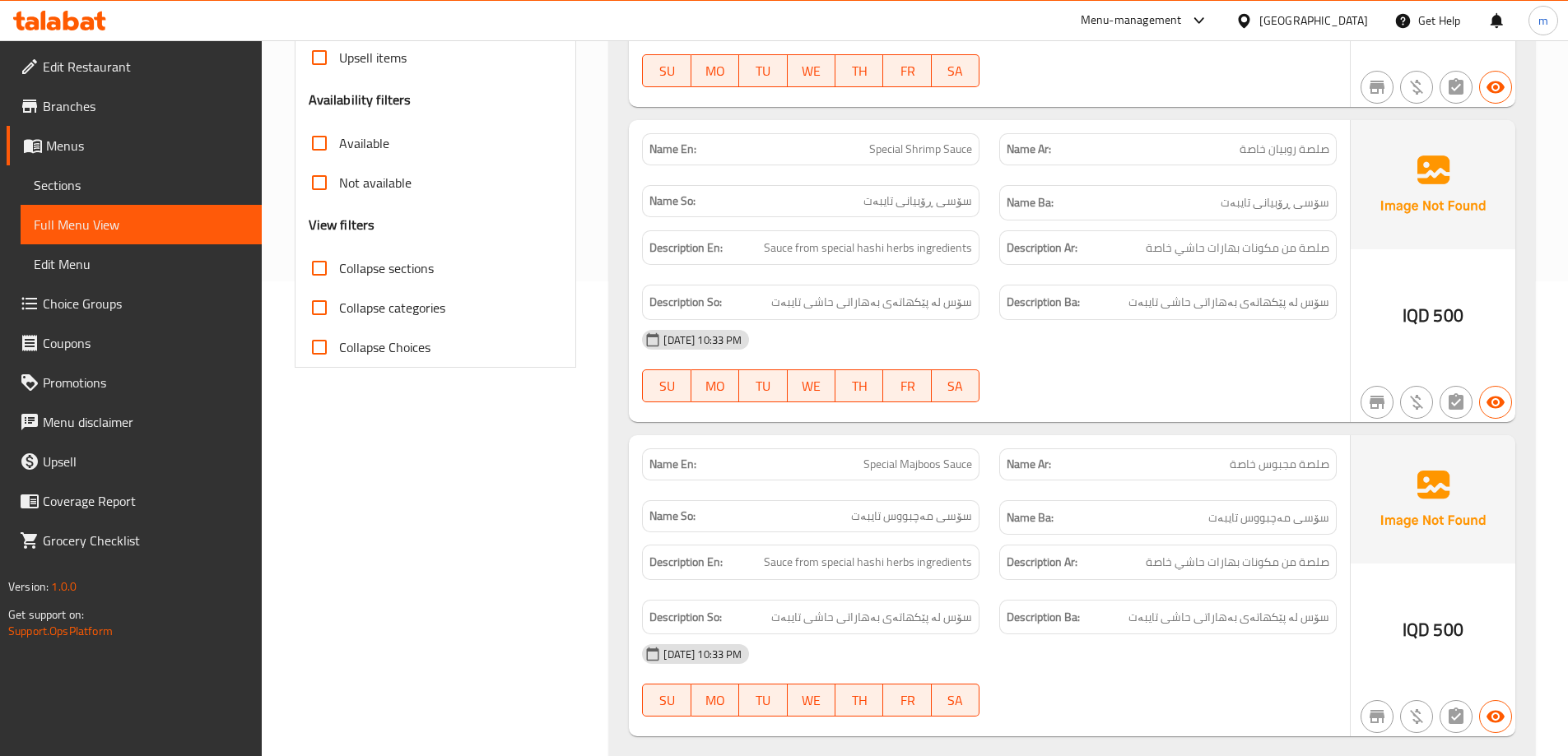
click at [104, 88] on link "Branches" at bounding box center [134, 105] width 255 height 40
click at [104, 85] on link "Edit Restaurant" at bounding box center [134, 67] width 255 height 40
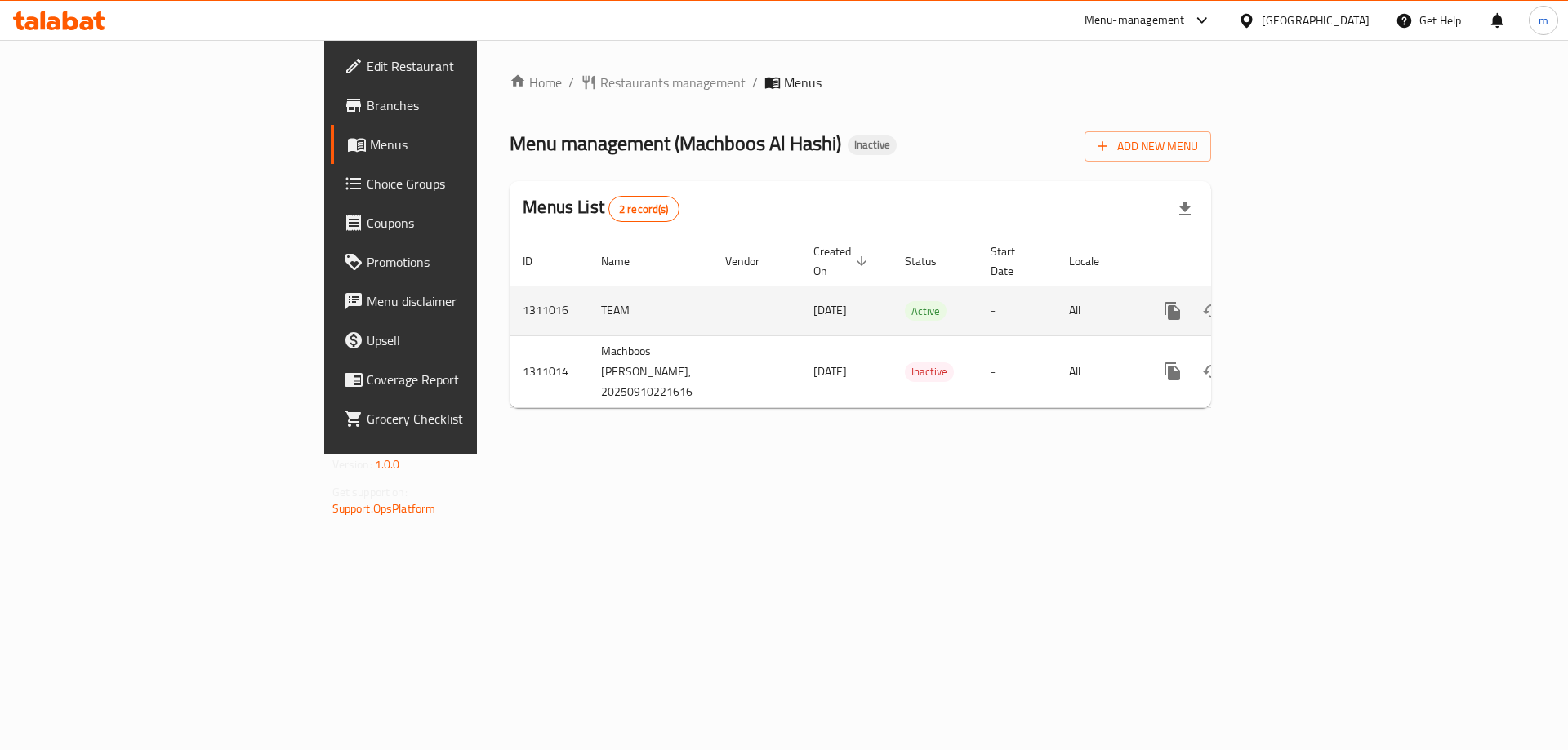
click at [1298, 304] on icon "enhanced table" at bounding box center [1290, 311] width 15 height 15
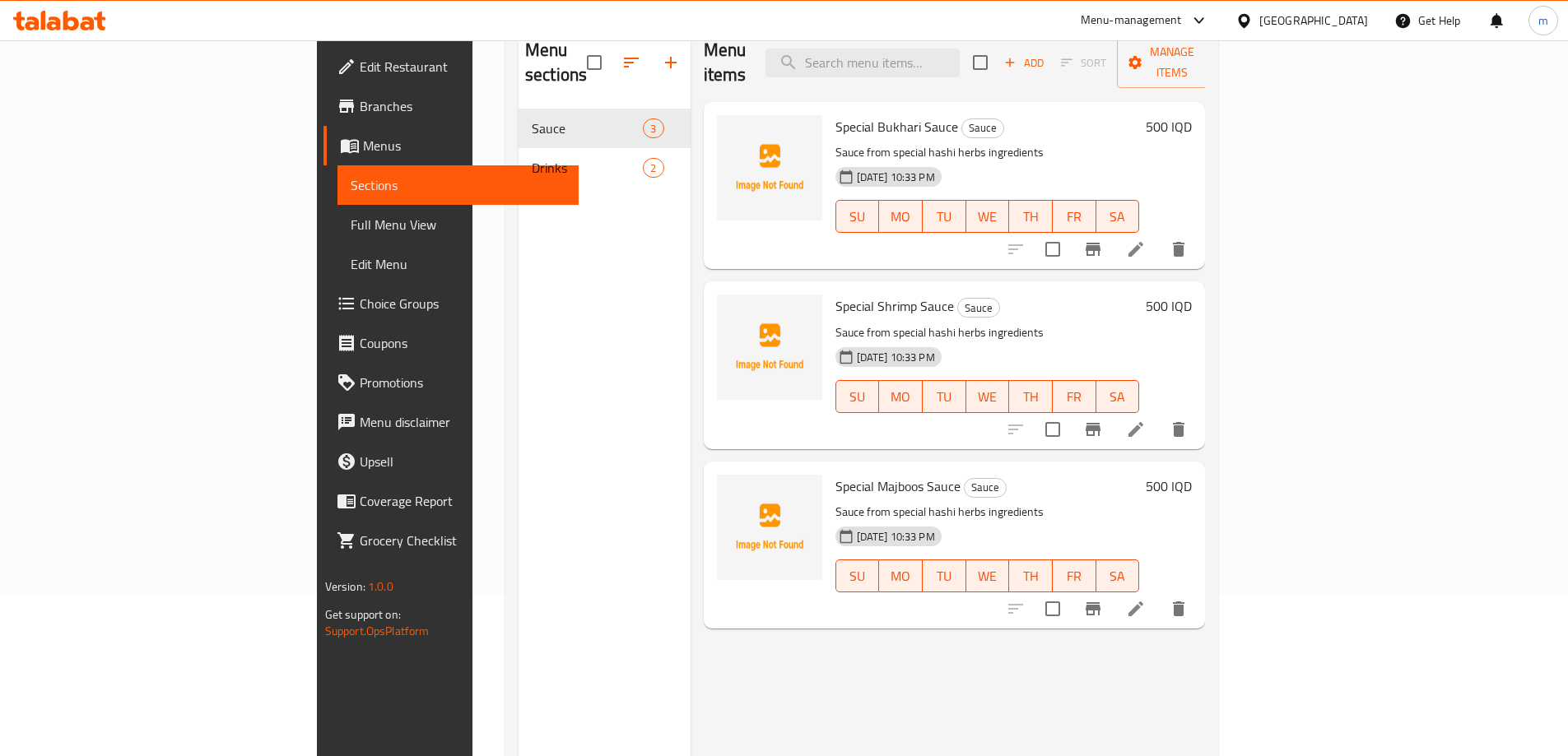
scroll to position [165, 0]
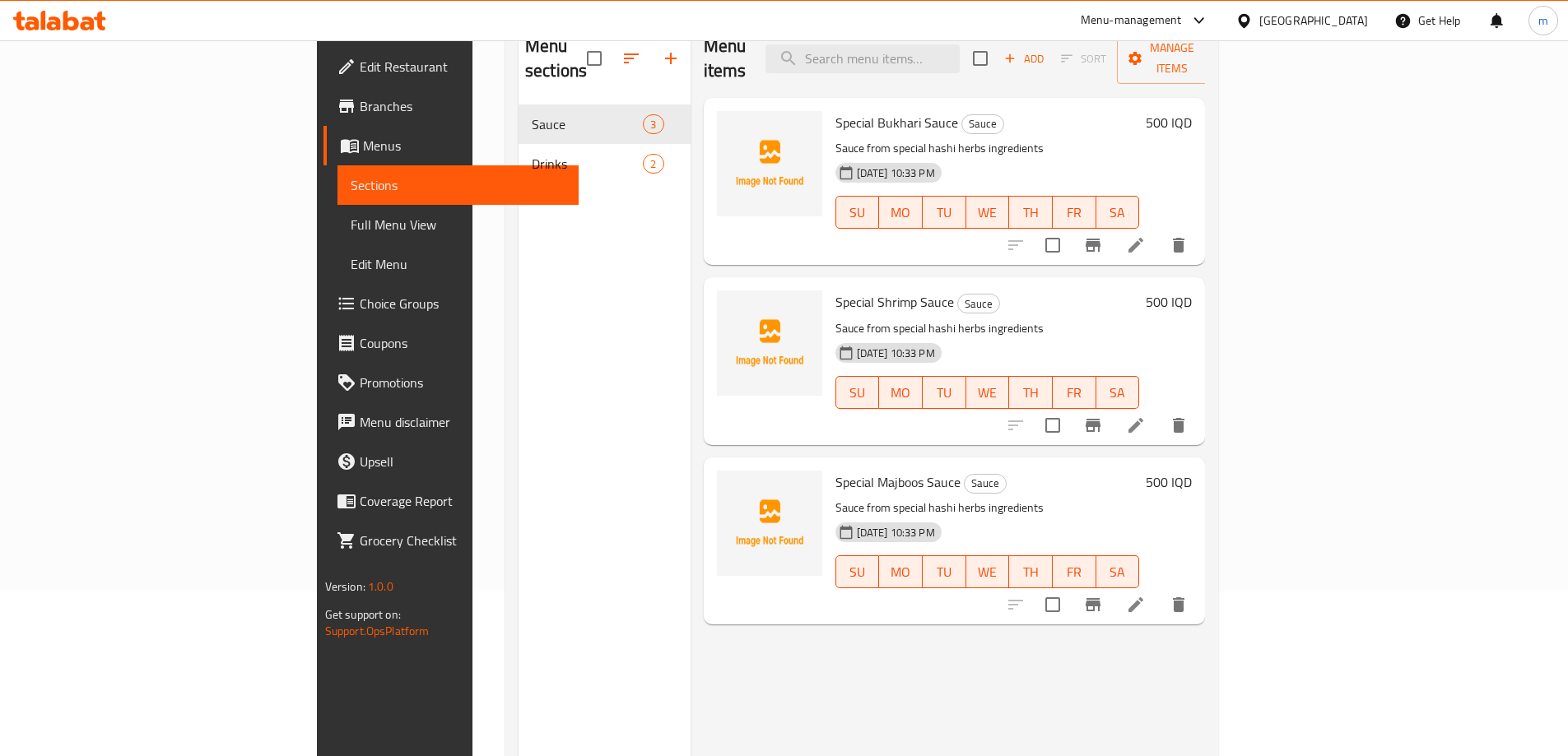
click at [1146, 595] on icon at bounding box center [1135, 604] width 19 height 19
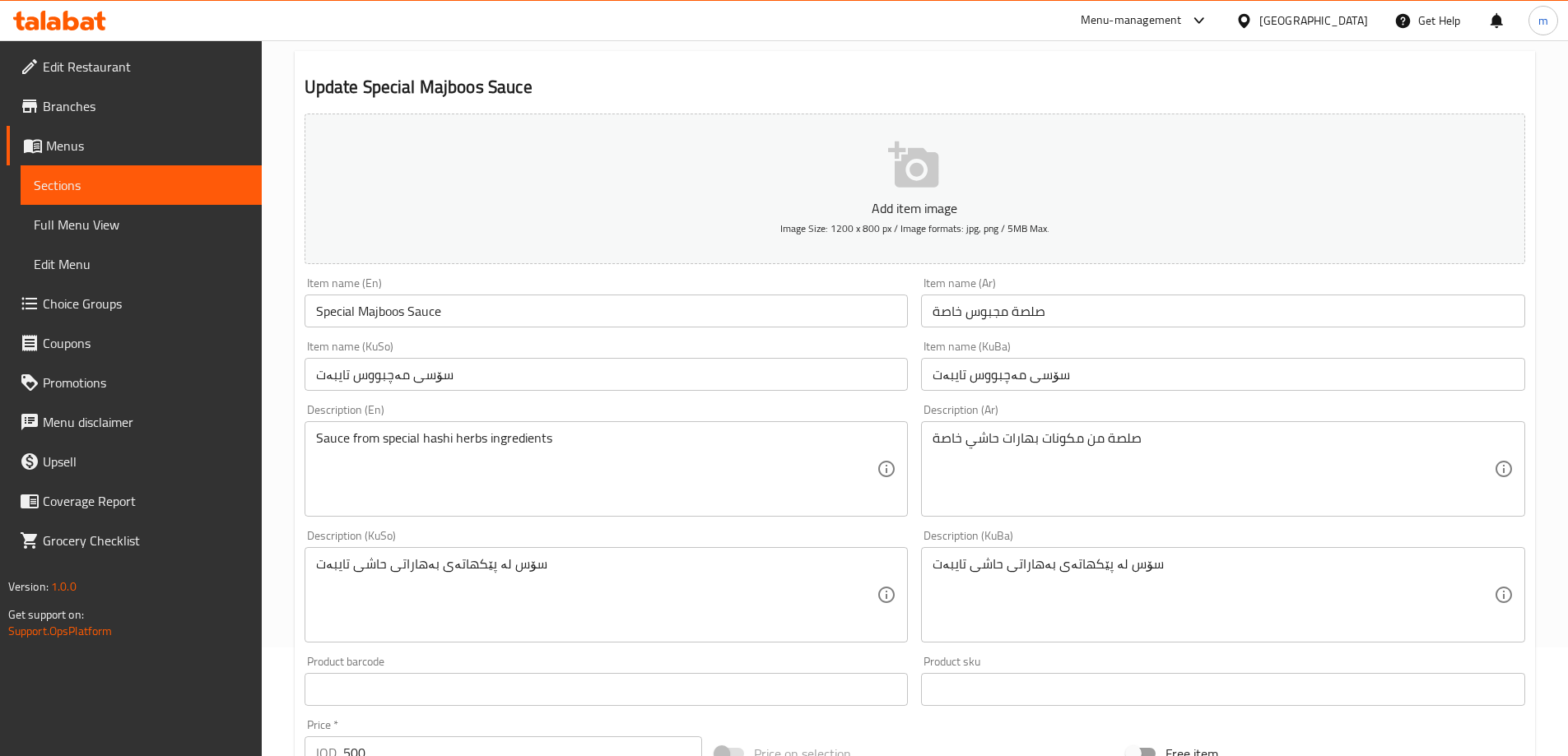
scroll to position [110, 0]
click at [391, 303] on input "Special Majboos Sauce" at bounding box center [607, 310] width 604 height 33
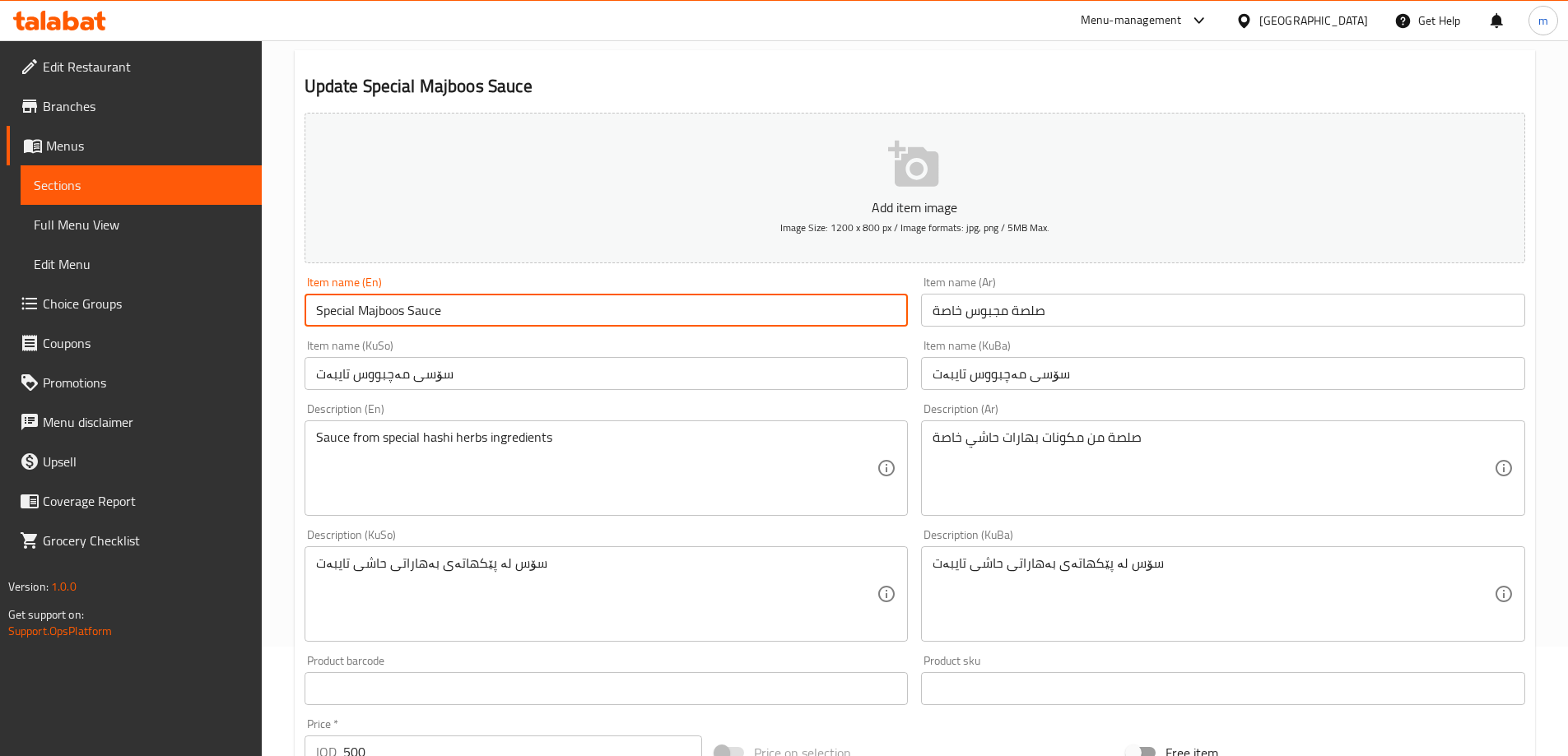
click at [391, 303] on input "Special Majboos Sauce" at bounding box center [607, 310] width 604 height 33
paste input "ch"
type input "Special Machboos Sauce"
click at [533, 339] on div "Item name (KuSo) سۆسی مەچبووس تایبەت Item name (KuSo)" at bounding box center [607, 364] width 618 height 63
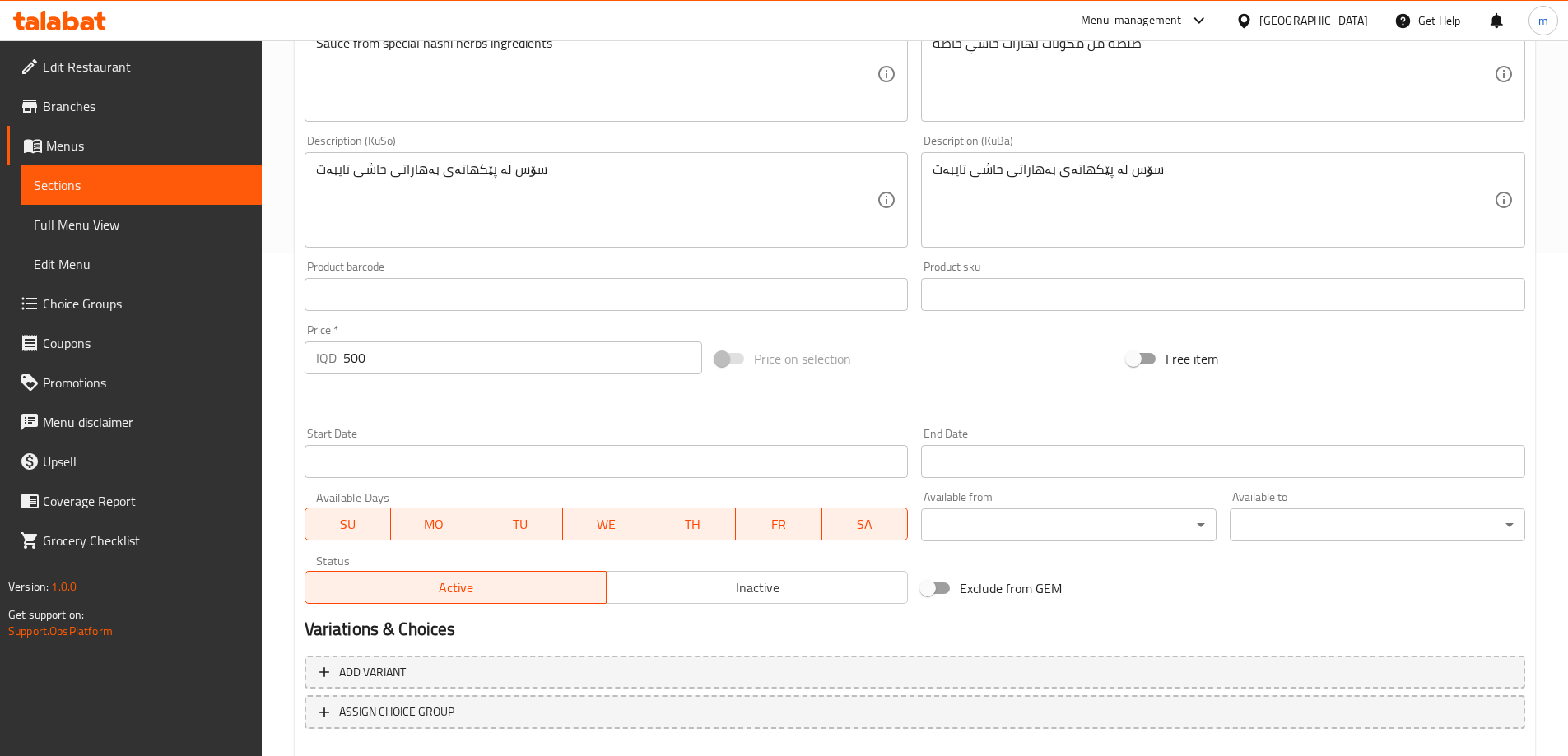
scroll to position [596, 0]
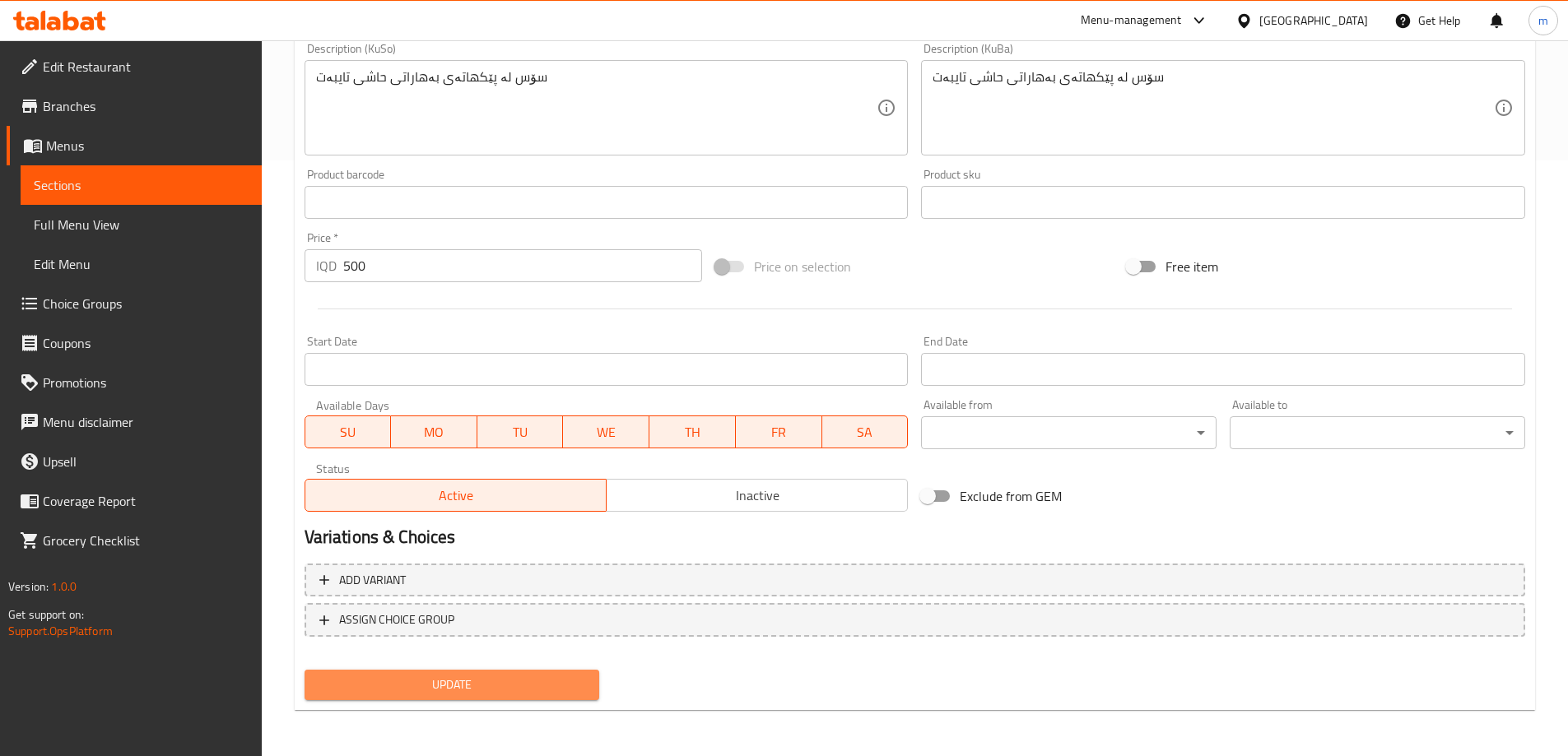
click at [446, 670] on button "Update" at bounding box center [452, 685] width 295 height 30
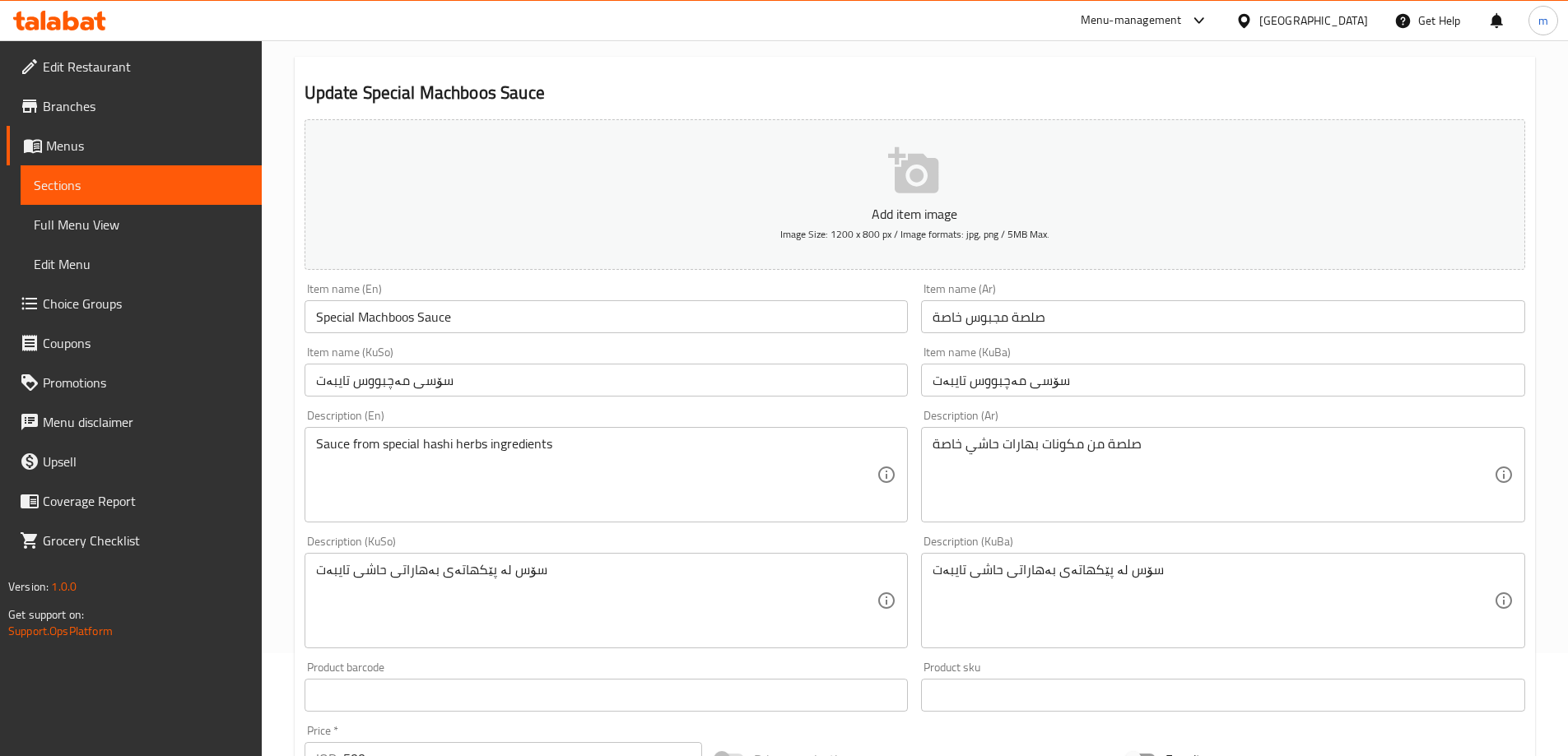
scroll to position [102, 0]
click at [116, 102] on span "Branches" at bounding box center [146, 105] width 206 height 19
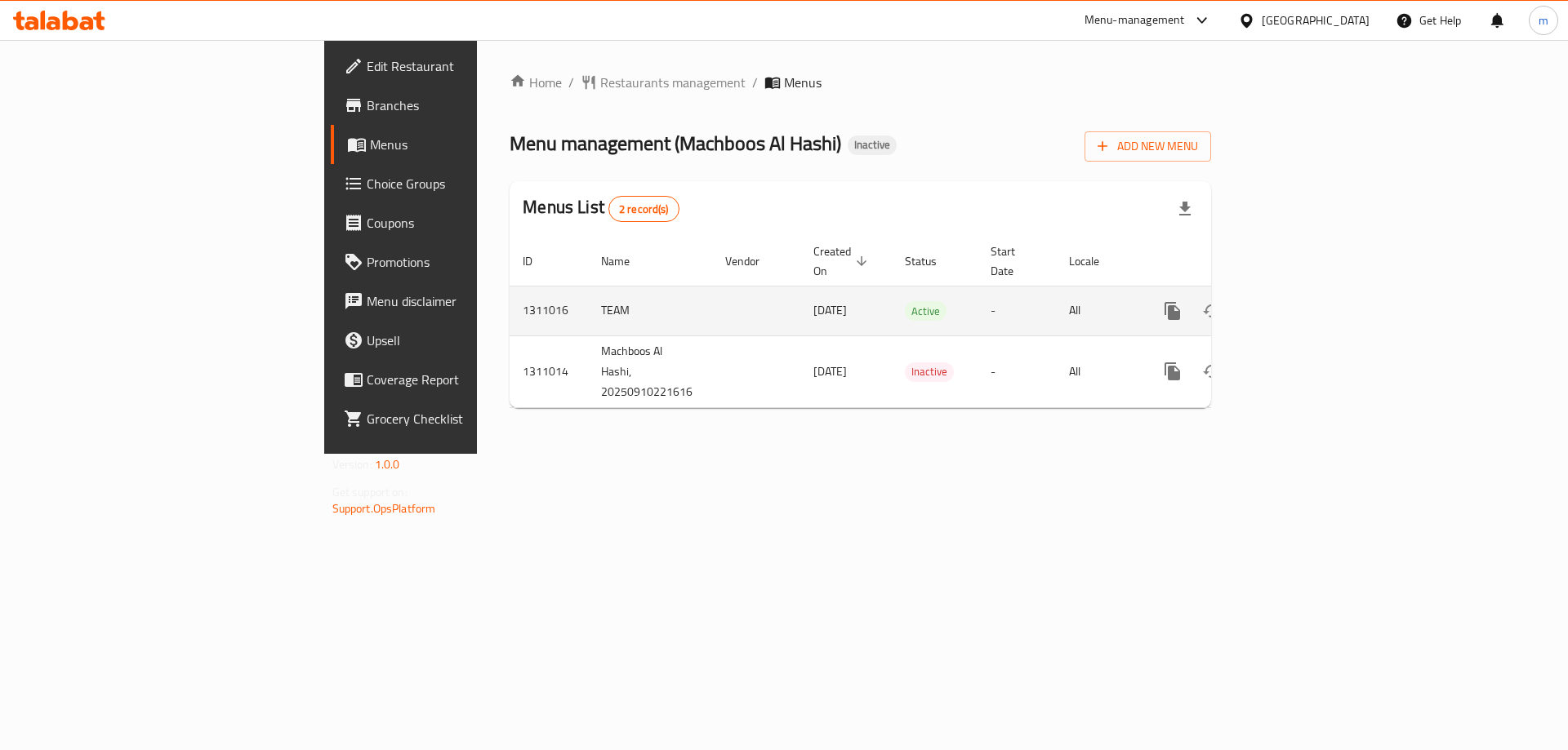
click at [1300, 301] on icon "enhanced table" at bounding box center [1289, 311] width 19 height 19
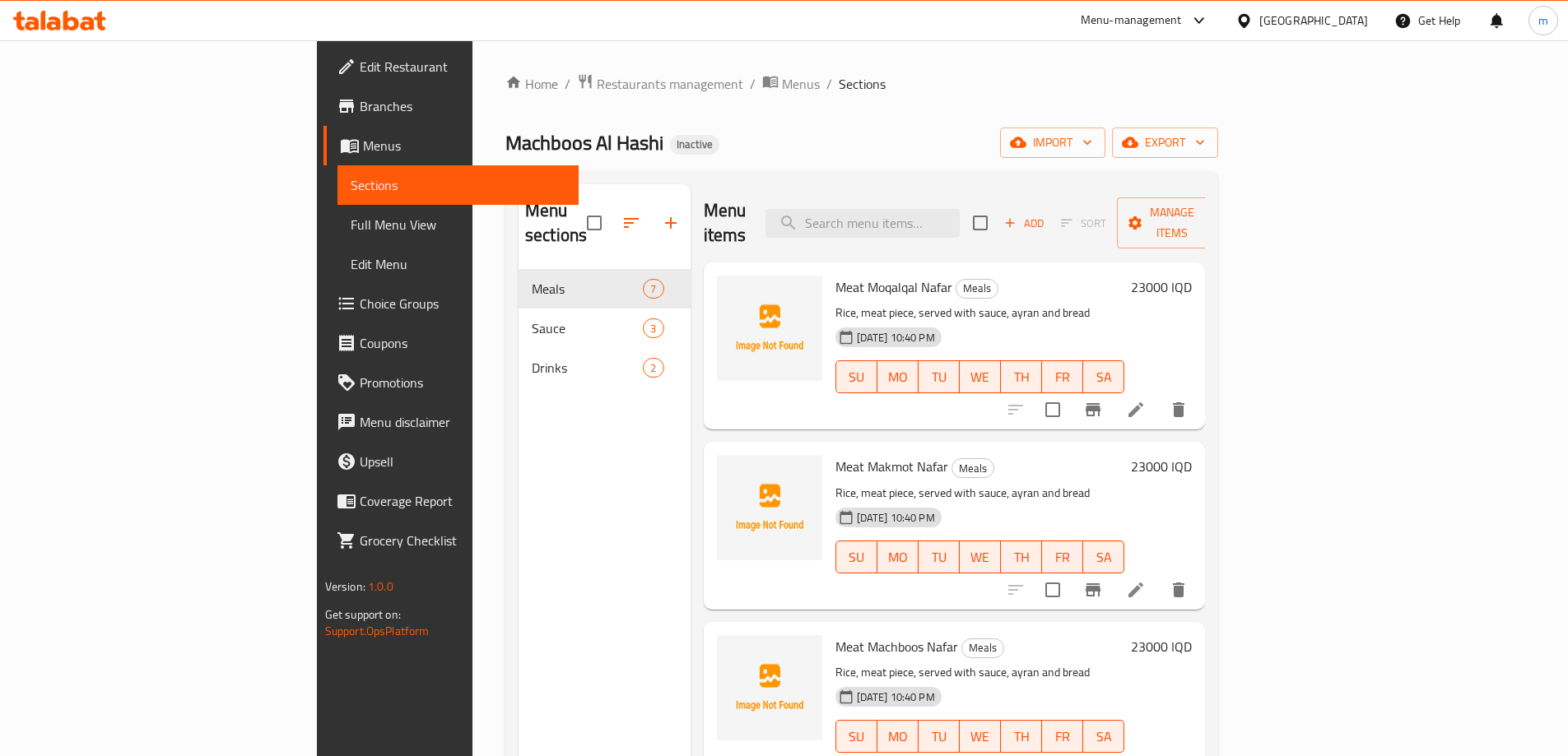
click at [338, 213] on link "Full Menu View" at bounding box center [458, 224] width 241 height 40
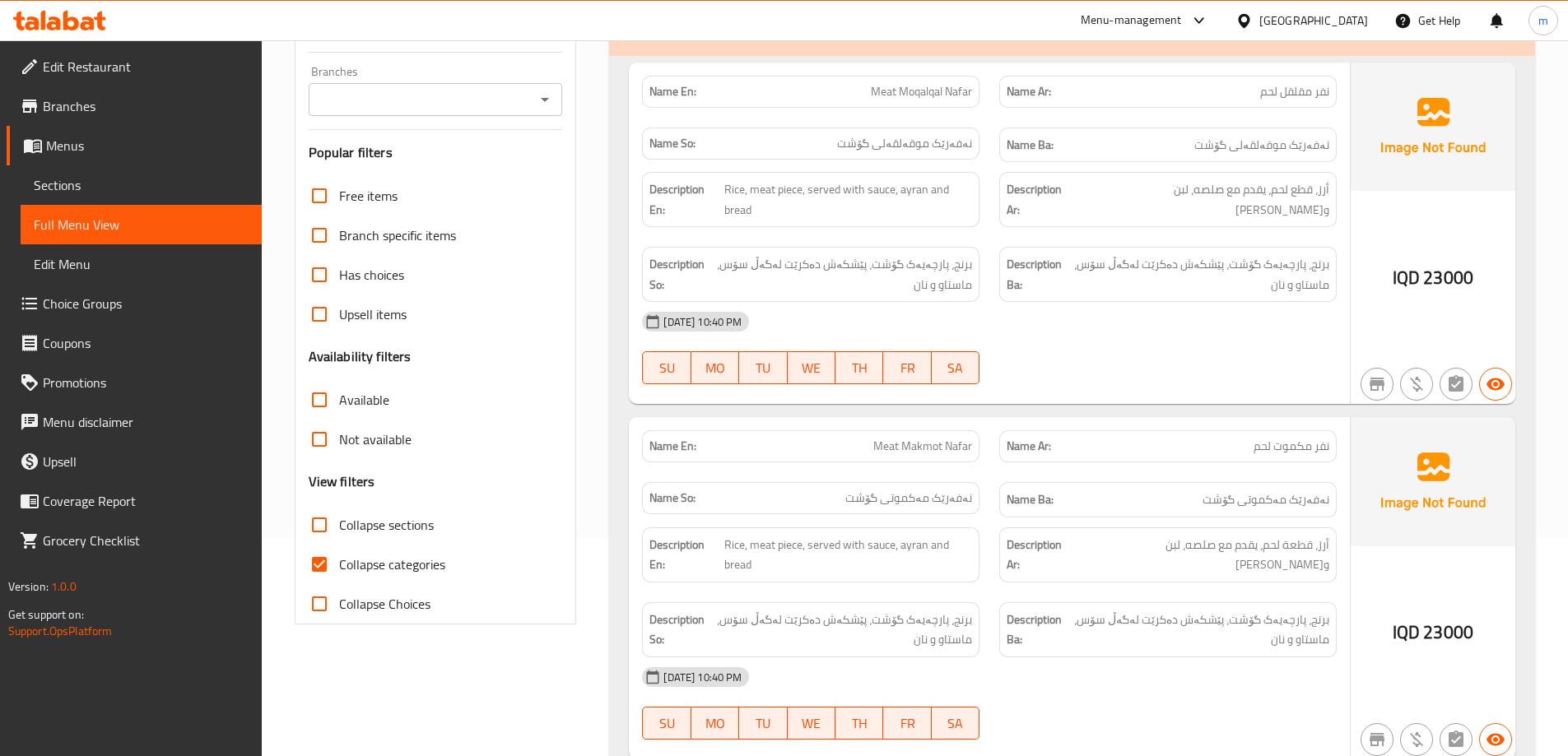
scroll to position [219, 0]
click at [322, 524] on input "Collapse sections" at bounding box center [319, 523] width 40 height 40
checkbox input "true"
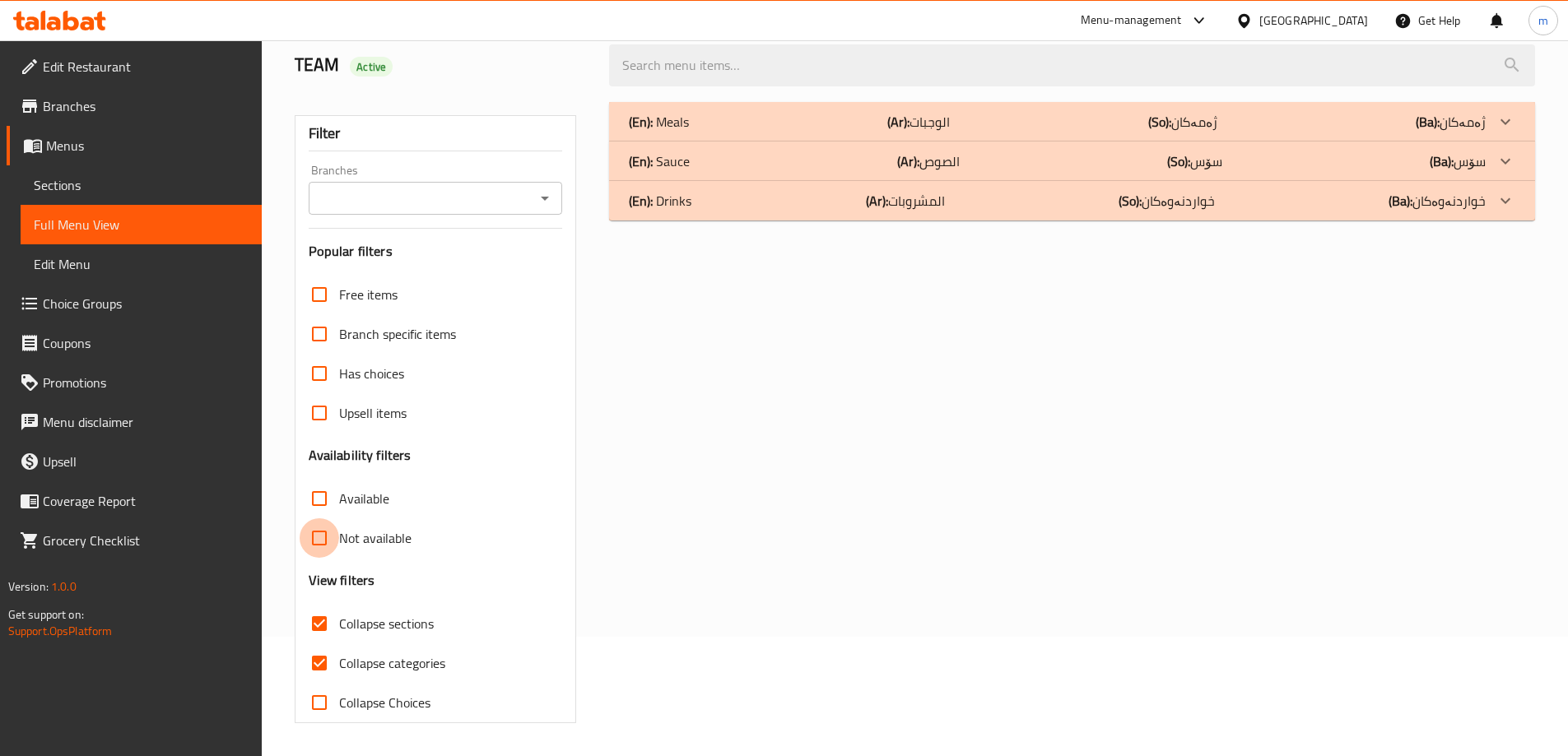
click at [318, 556] on input "Not available" at bounding box center [319, 538] width 40 height 40
checkbox input "true"
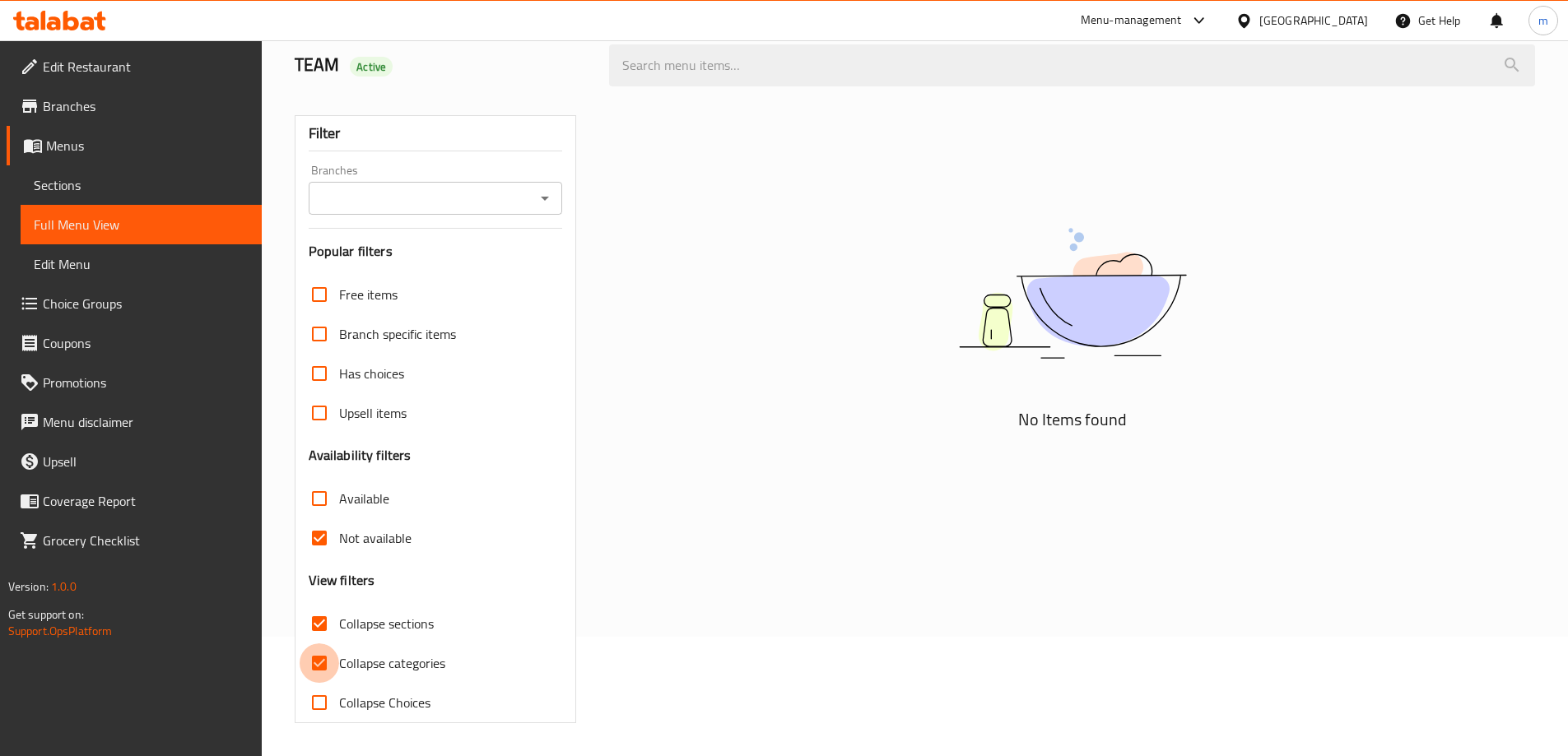
click at [320, 665] on input "Collapse categories" at bounding box center [319, 663] width 40 height 40
checkbox input "false"
click at [328, 553] on input "Not available" at bounding box center [319, 538] width 40 height 40
checkbox input "false"
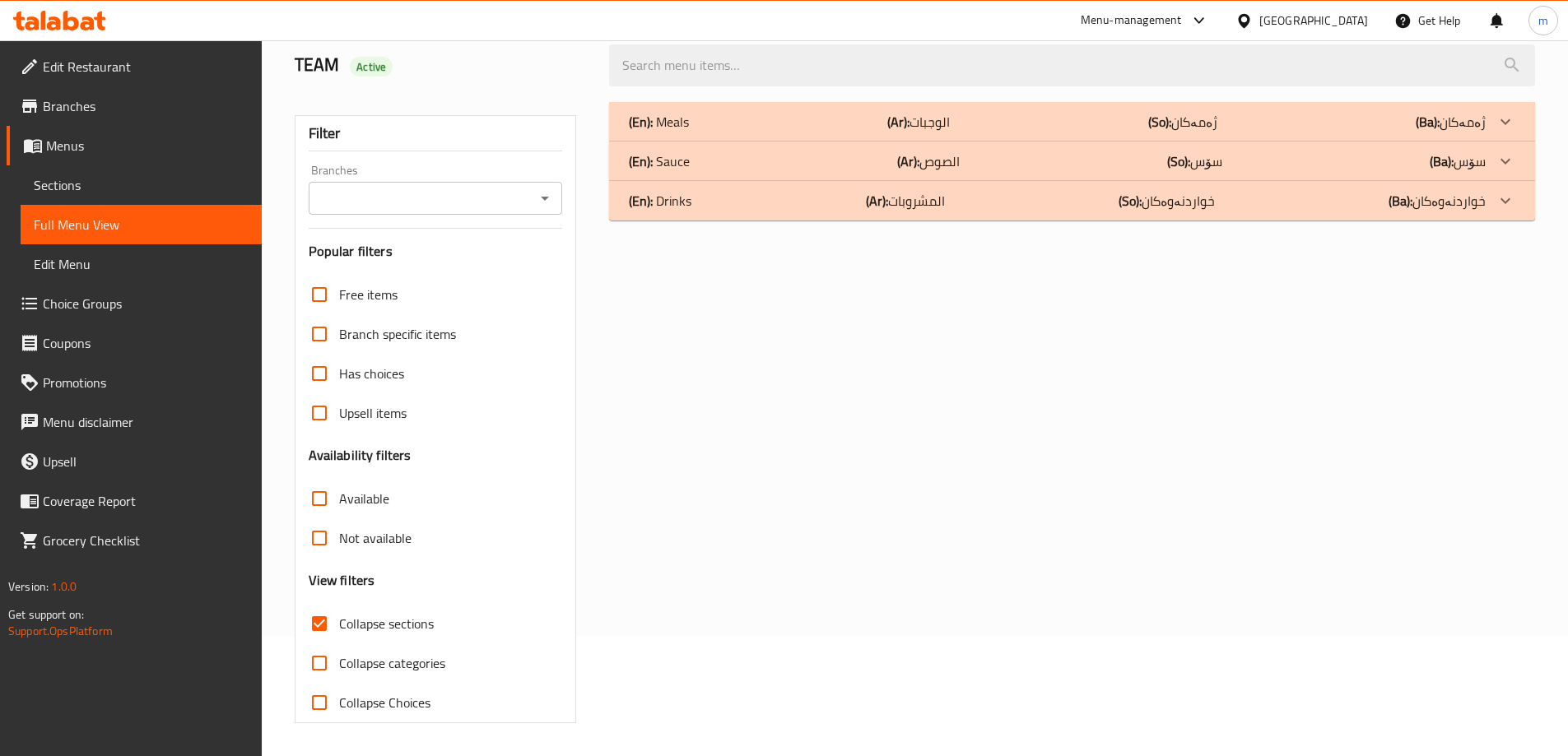
scroll to position [10, 0]
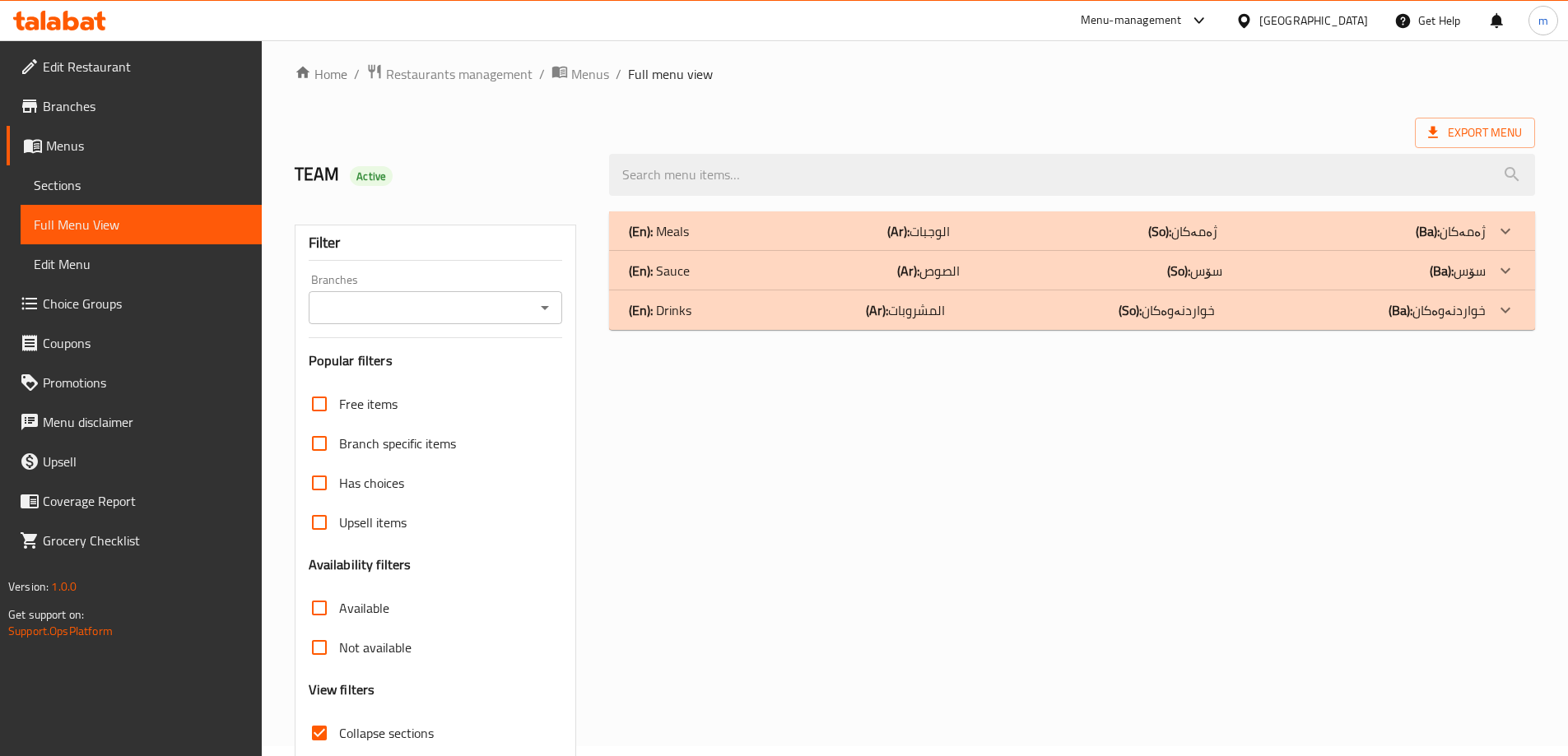
click at [740, 276] on div "(En): Sauce (Ar): الصوص (So): سۆس (Ba): سۆس" at bounding box center [1057, 270] width 857 height 19
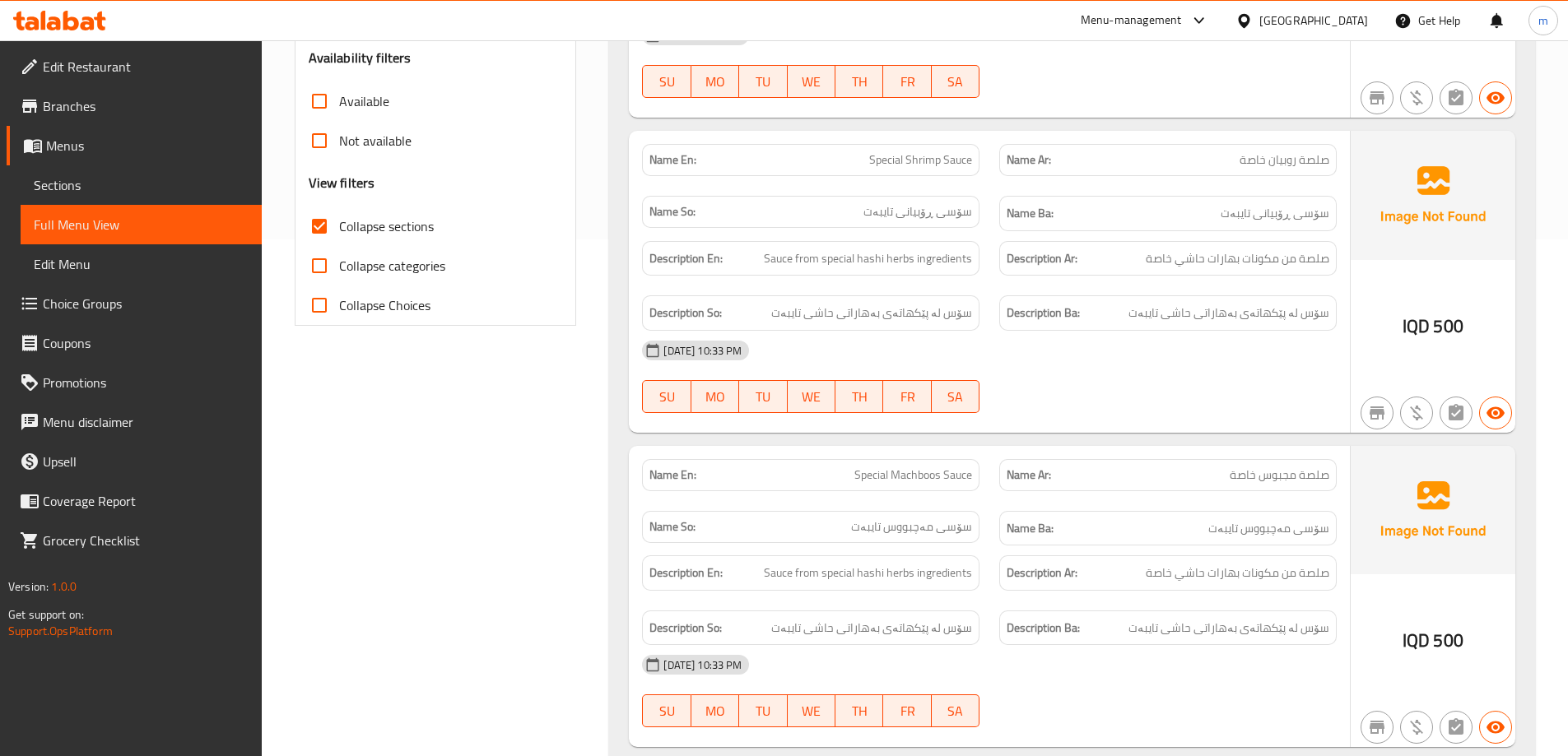
scroll to position [626, 0]
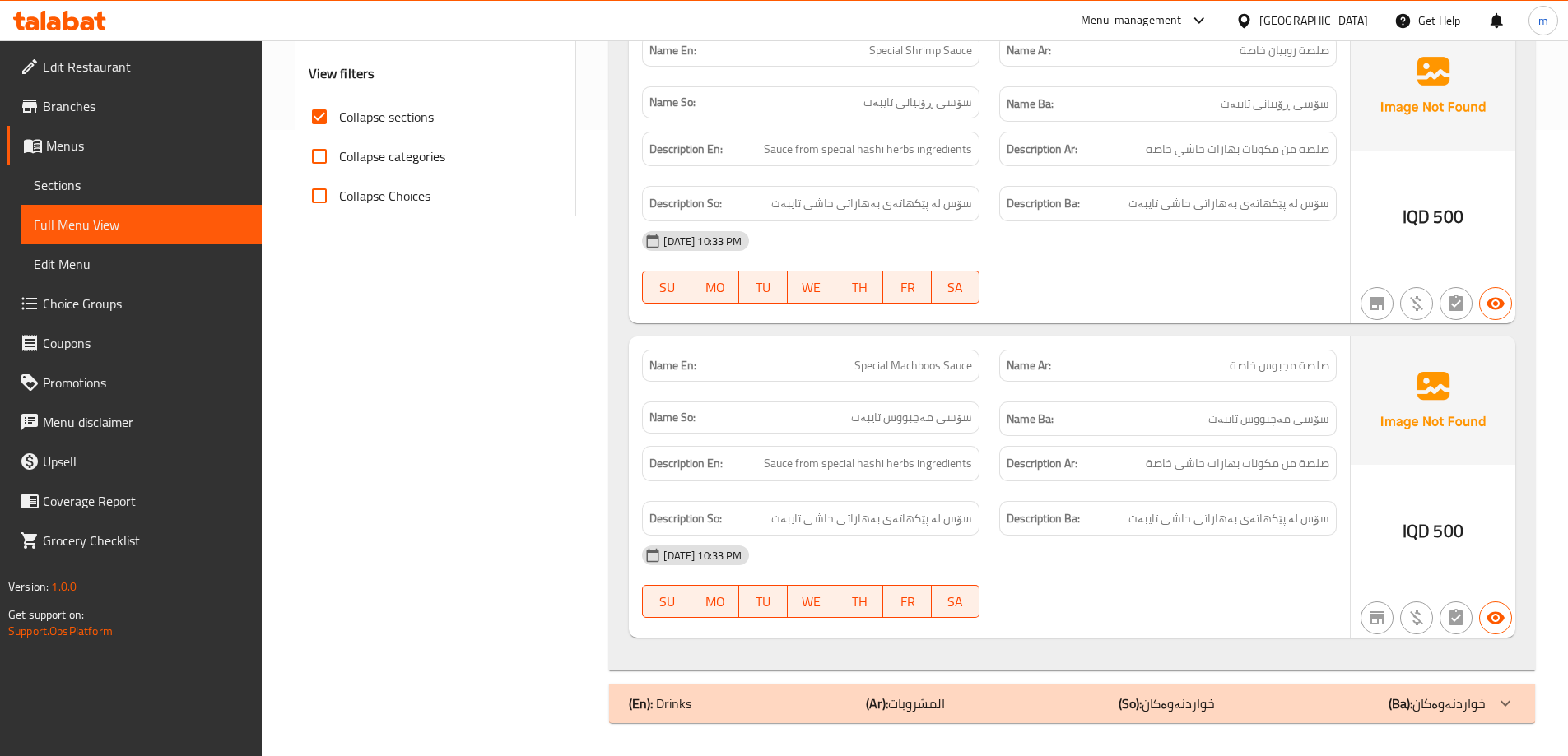
click at [938, 700] on p "(Ar): المشروبات" at bounding box center [906, 703] width 79 height 19
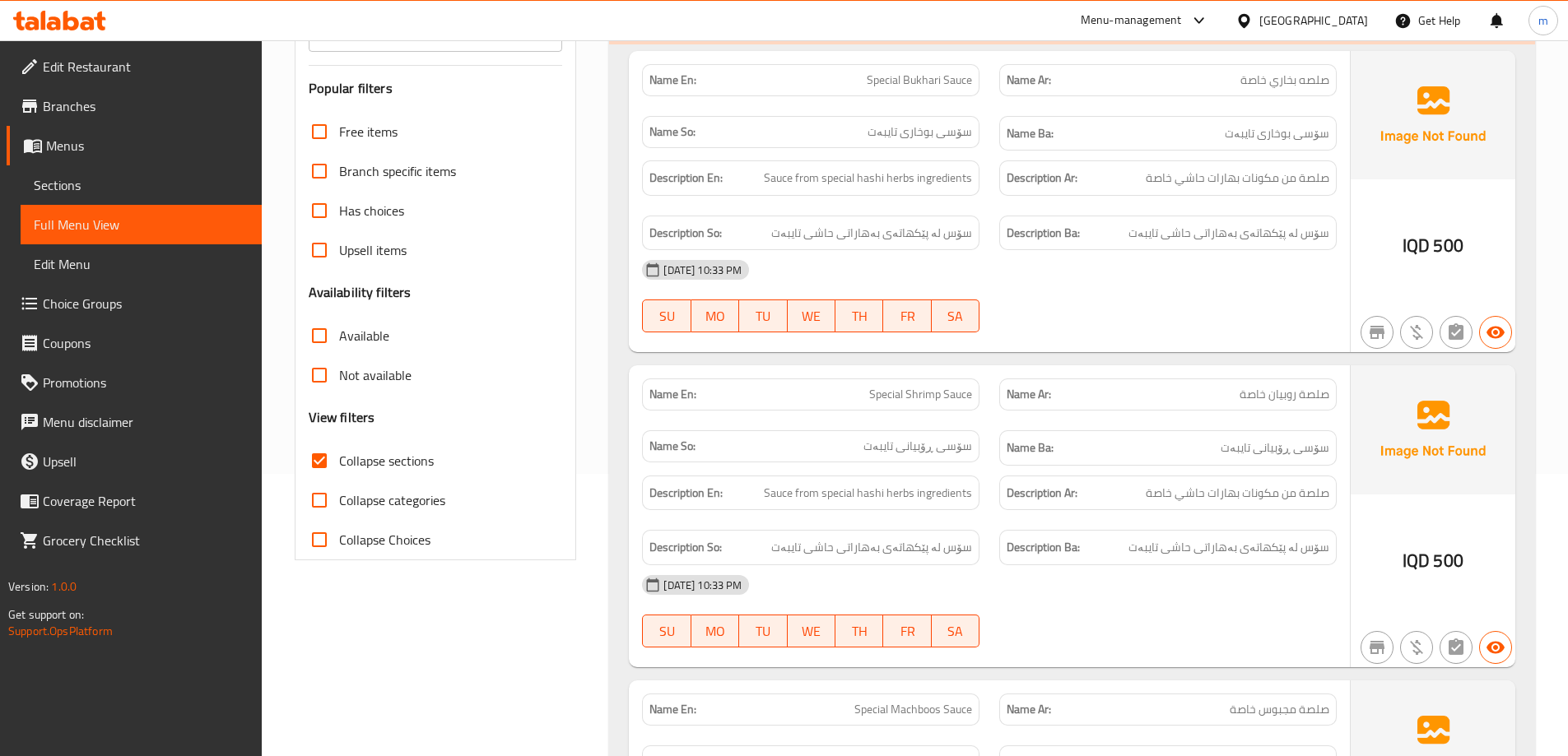
scroll to position [143, 0]
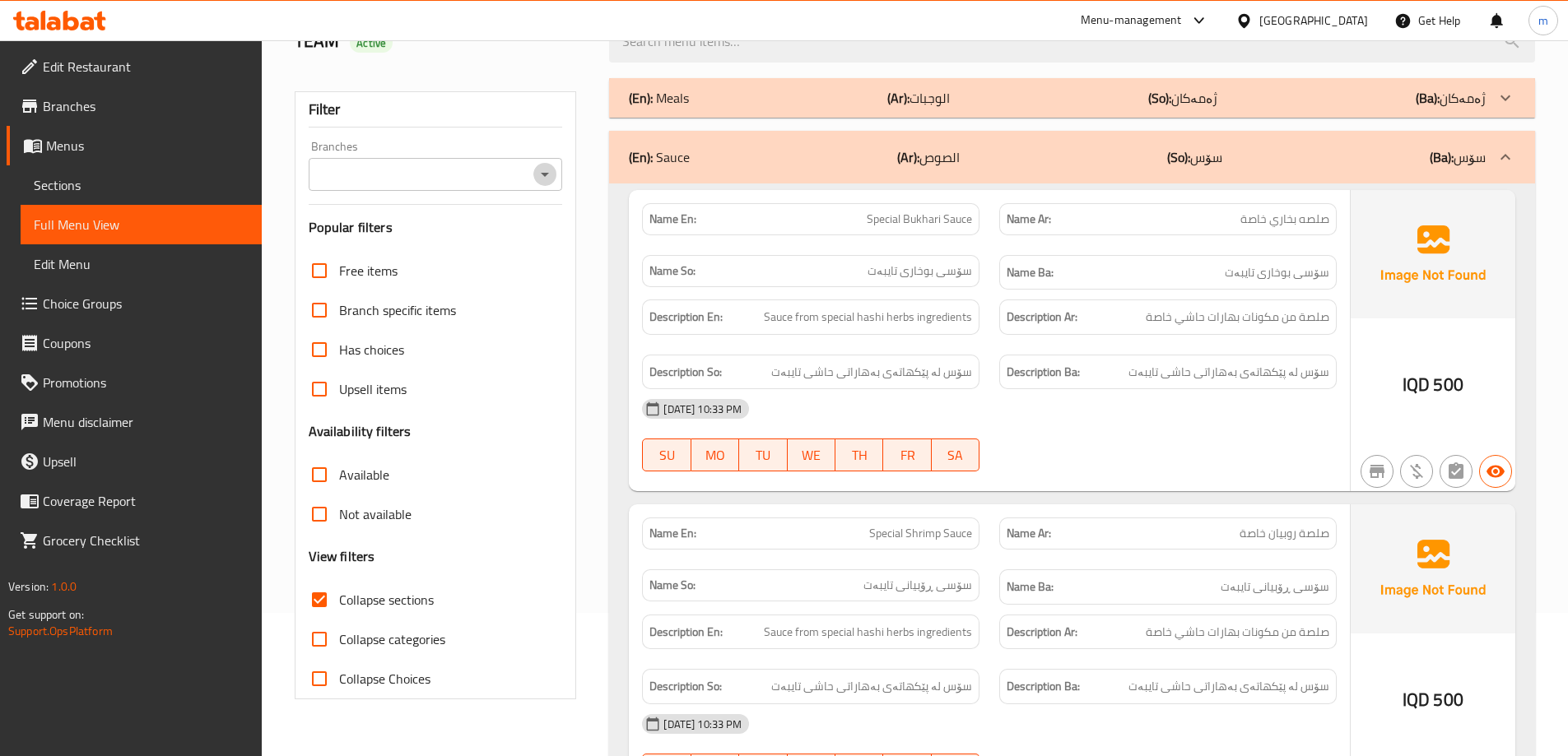
click at [541, 176] on icon "Open" at bounding box center [544, 174] width 19 height 19
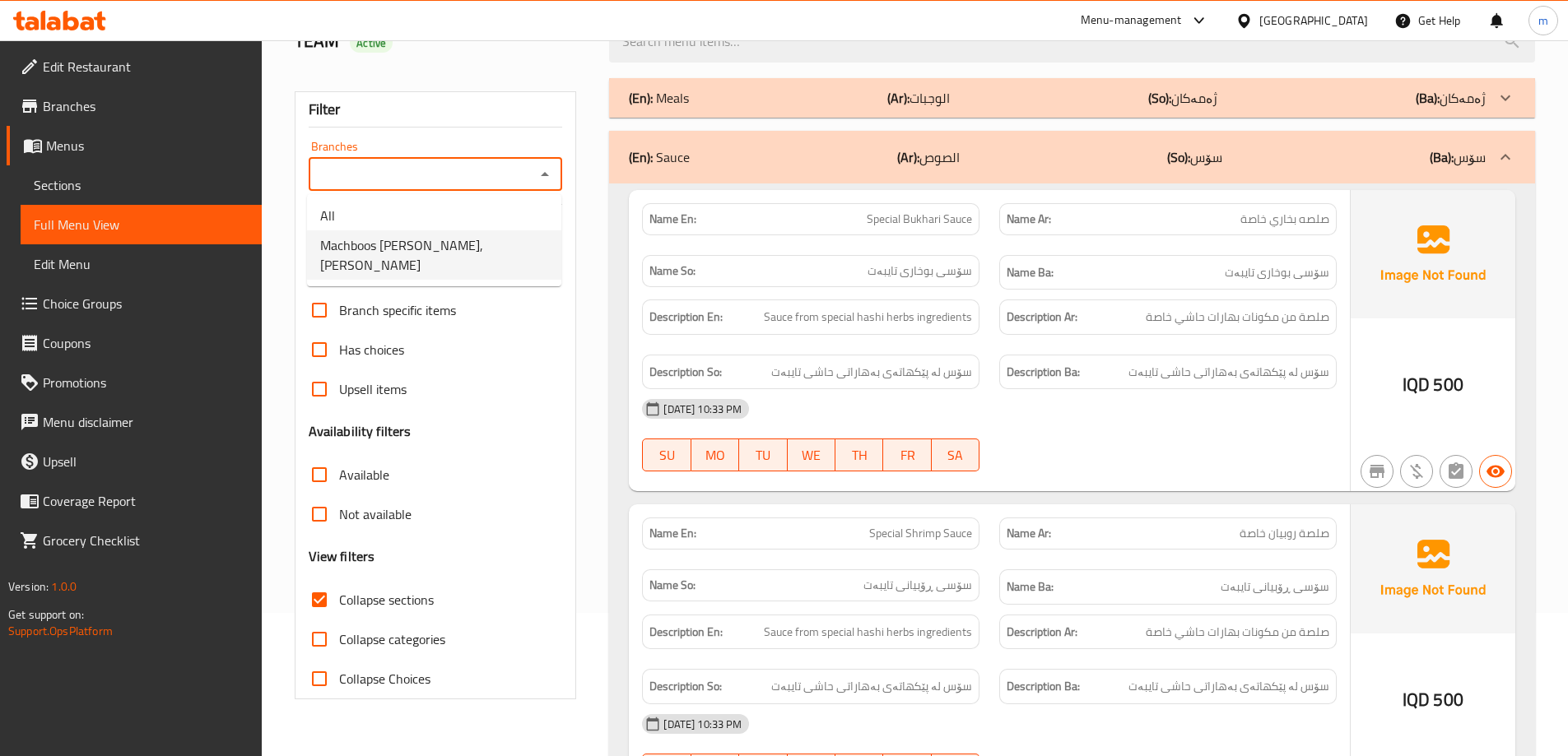
click at [441, 236] on span "Machboos Al Hashi, Al Ishtiraki" at bounding box center [434, 255] width 228 height 40
type input "Machboos Al Hashi, Al Ishtiraki"
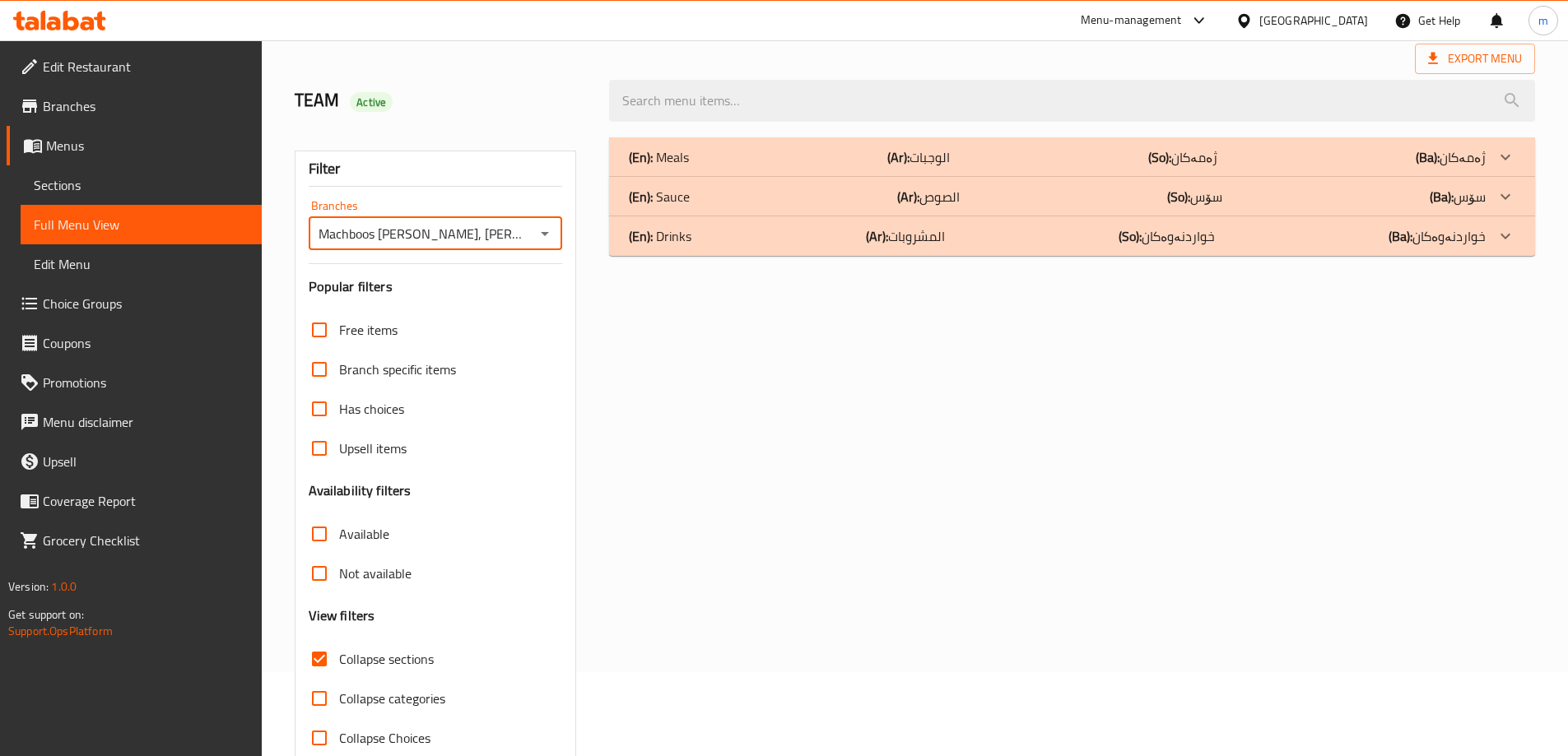
scroll to position [64, 0]
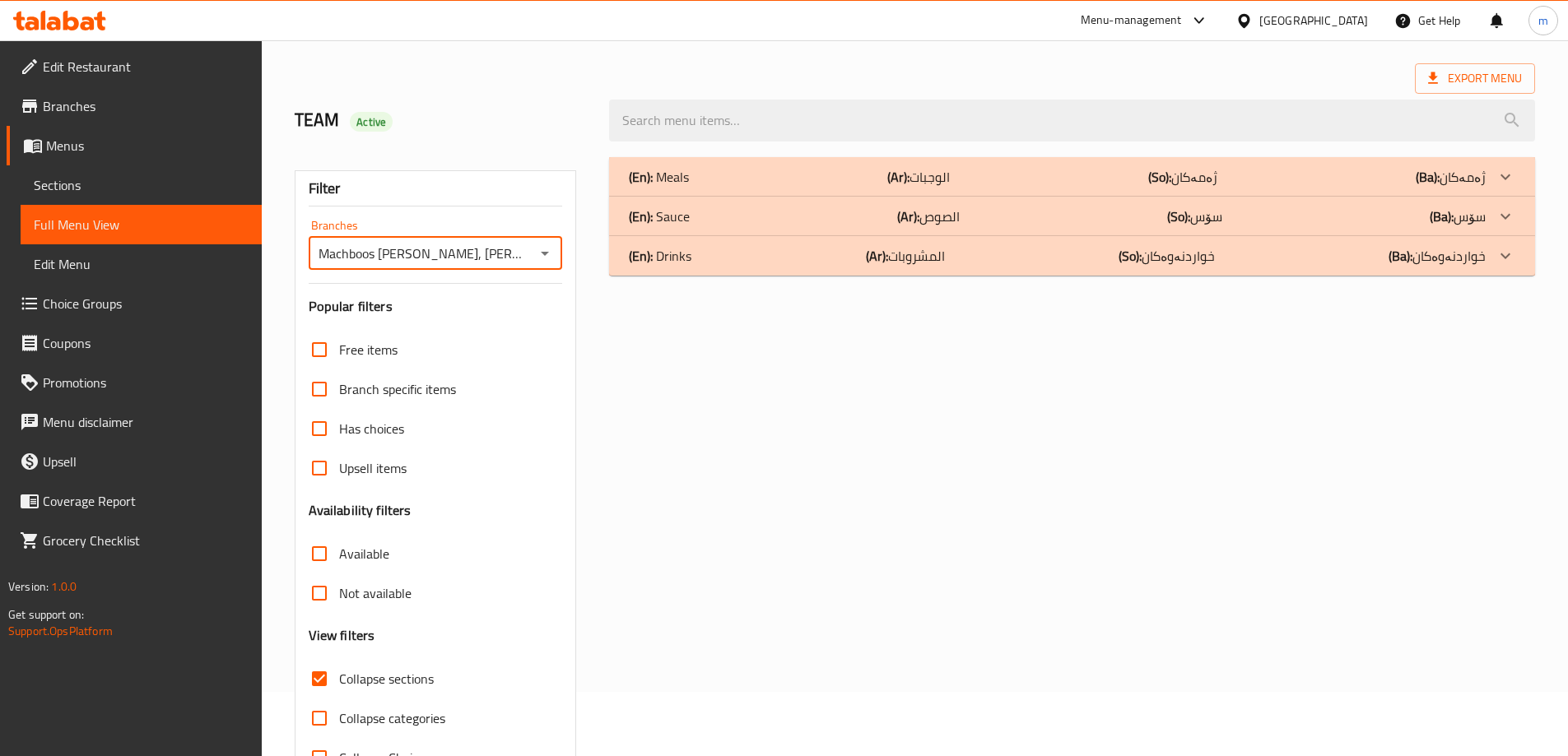
click at [720, 264] on div "(En): Drinks (Ar): المشروبات (So): خواردنەوەکان (Ba): خواردنەوەکان" at bounding box center [1057, 256] width 857 height 19
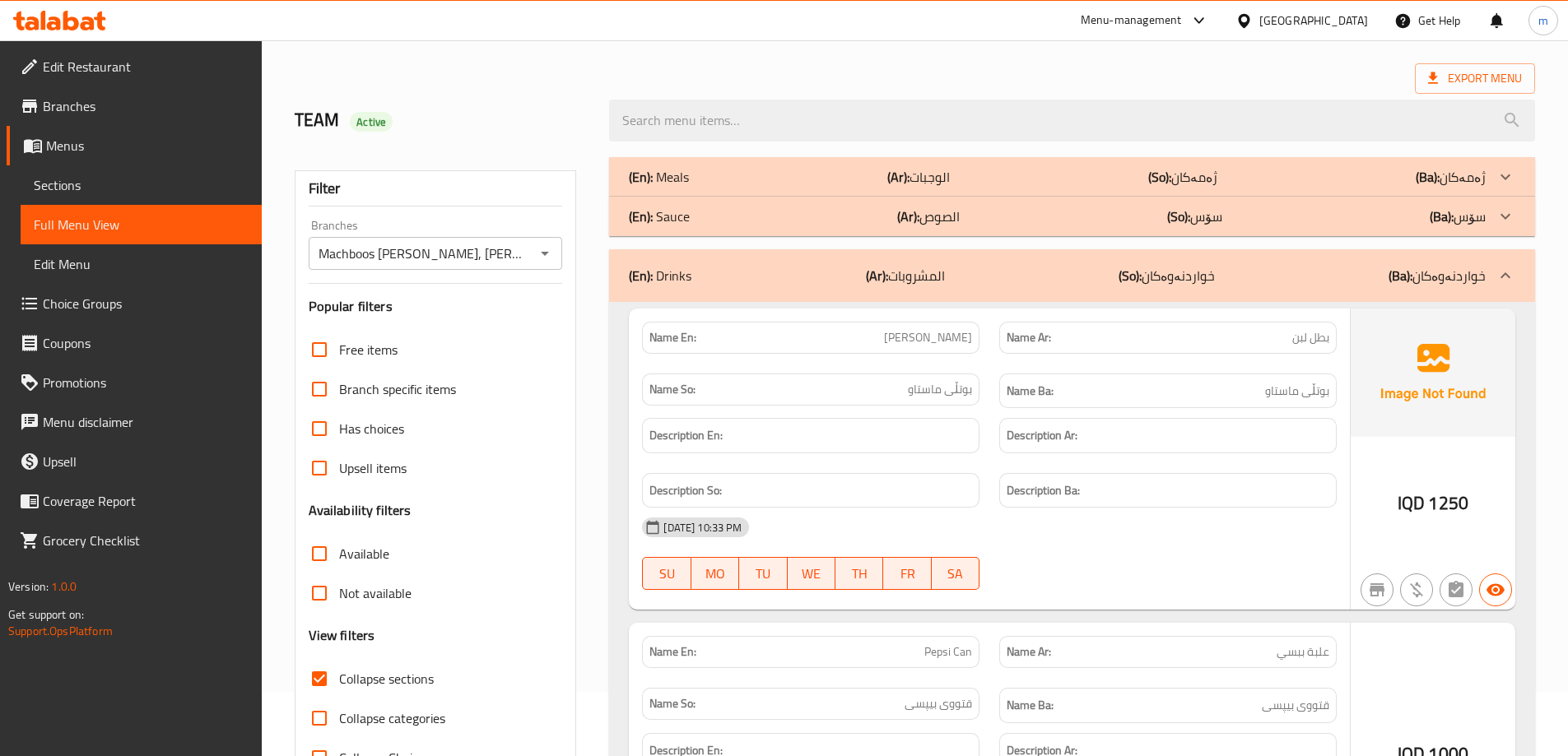
click at [723, 227] on div "(En): Sauce (Ar): الصوص (So): سۆس (Ba): سۆس" at bounding box center [1072, 216] width 926 height 40
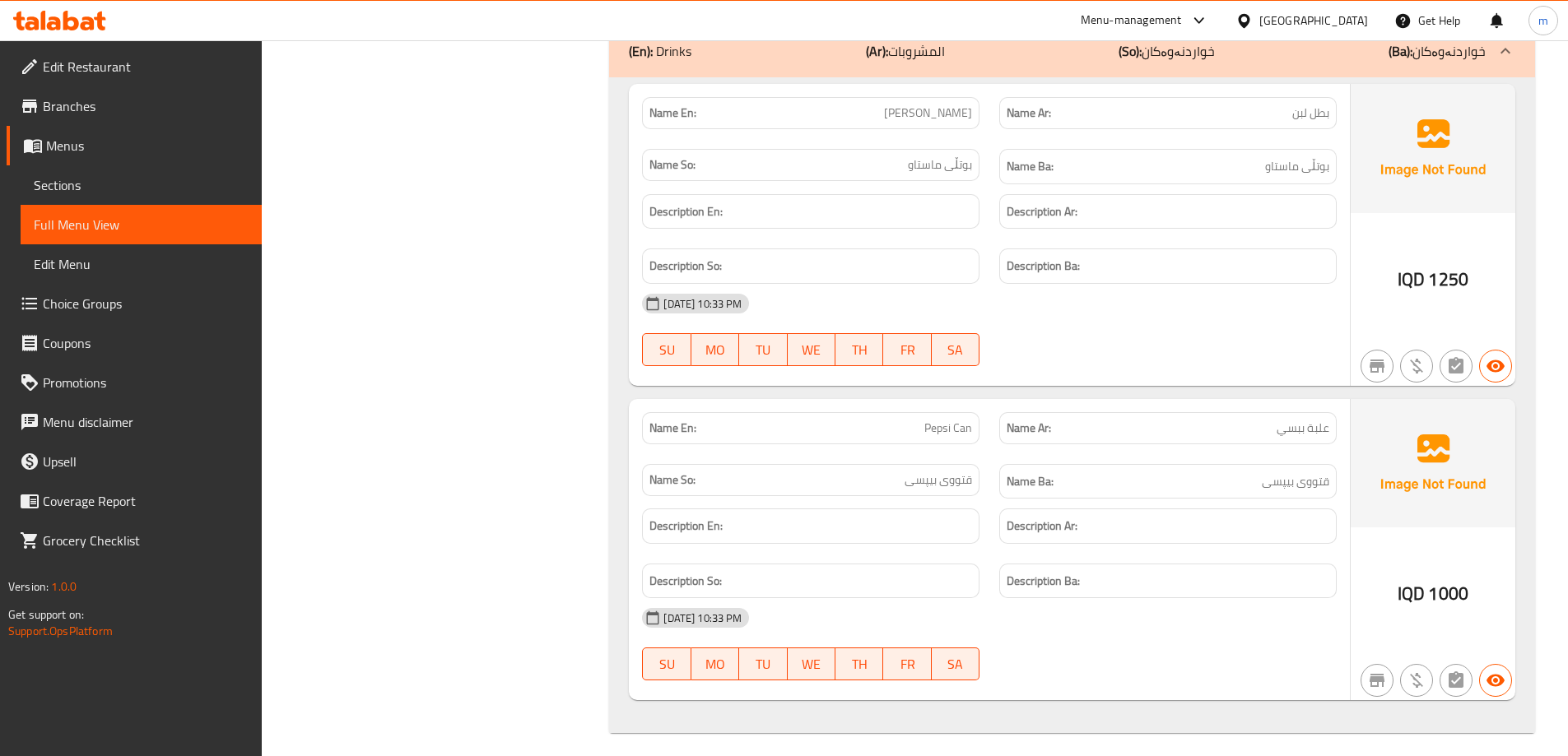
scroll to position [1131, 0]
